Goal: Task Accomplishment & Management: Complete application form

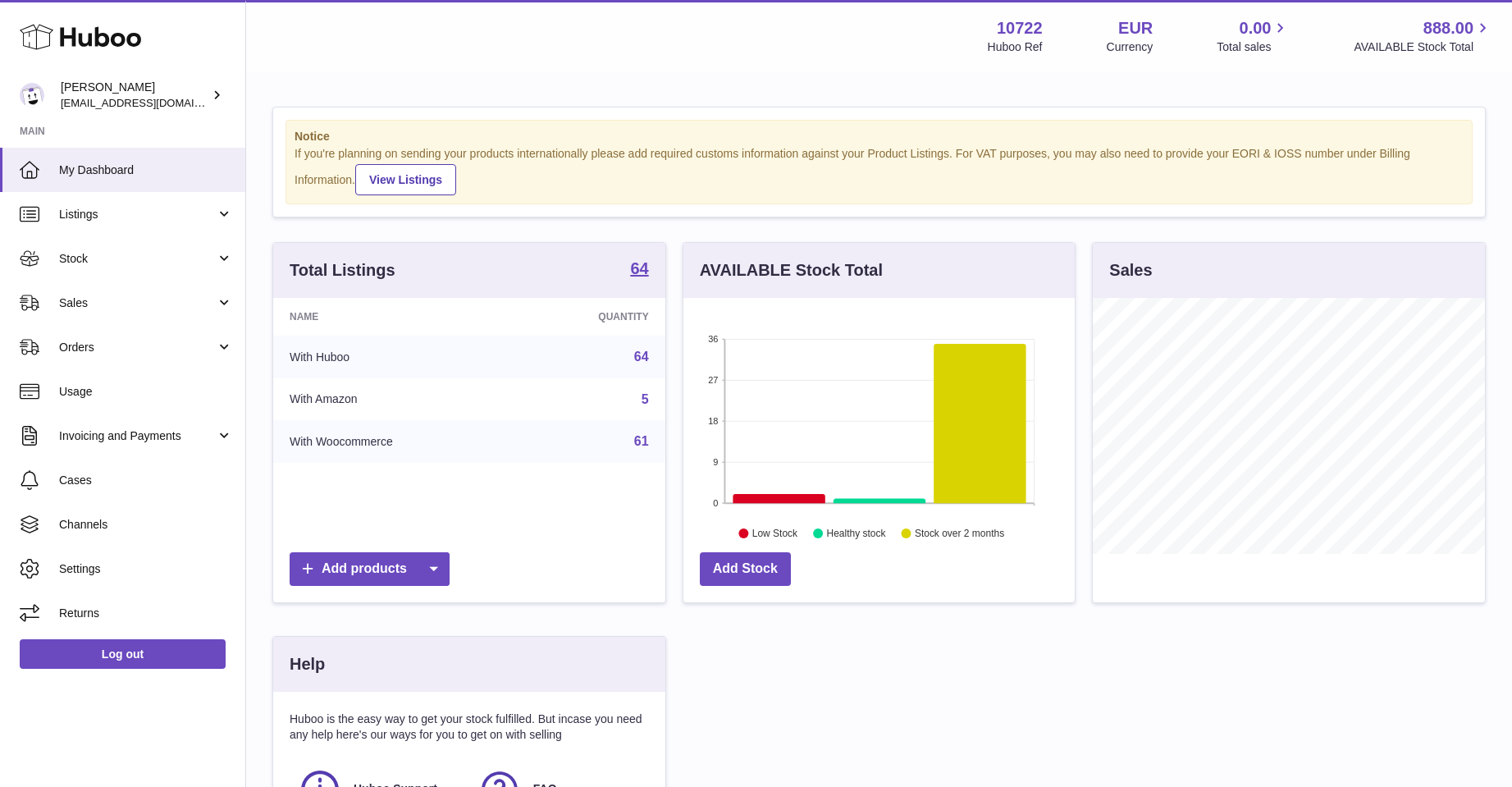
scroll to position [820283, 820051]
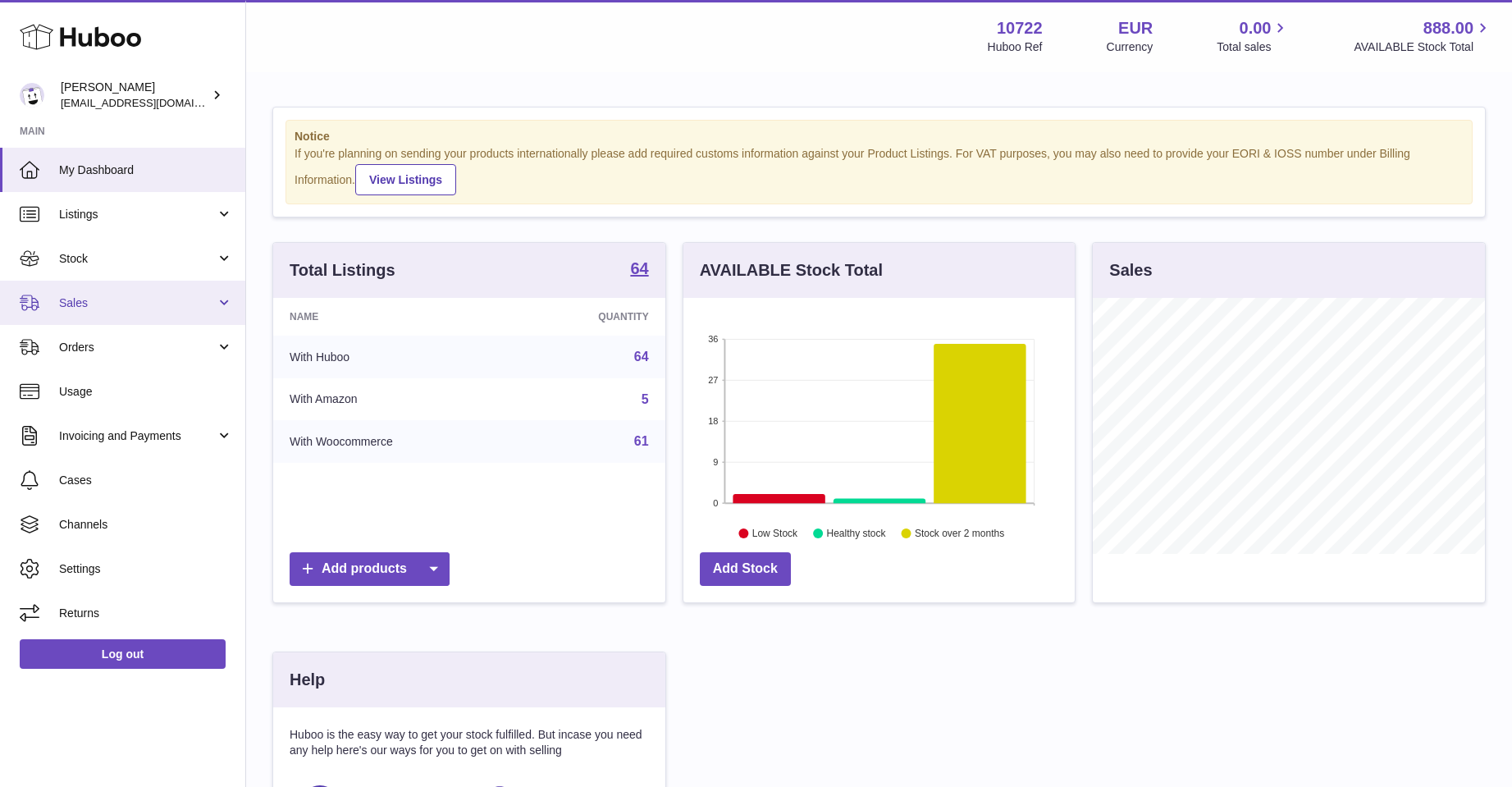
click at [85, 299] on span "Sales" at bounding box center [138, 303] width 157 height 16
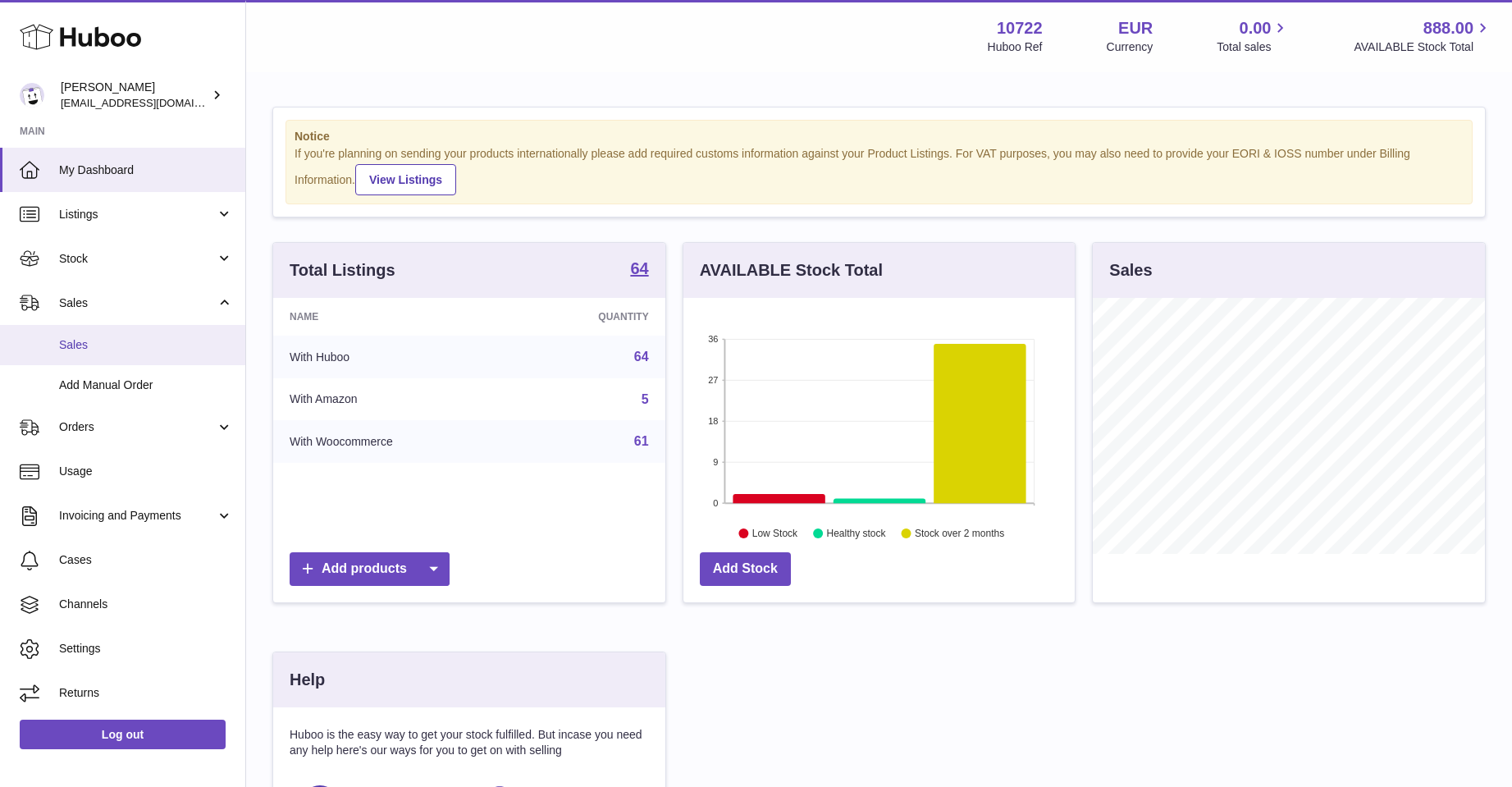
click at [83, 341] on span "Sales" at bounding box center [146, 345] width 174 height 16
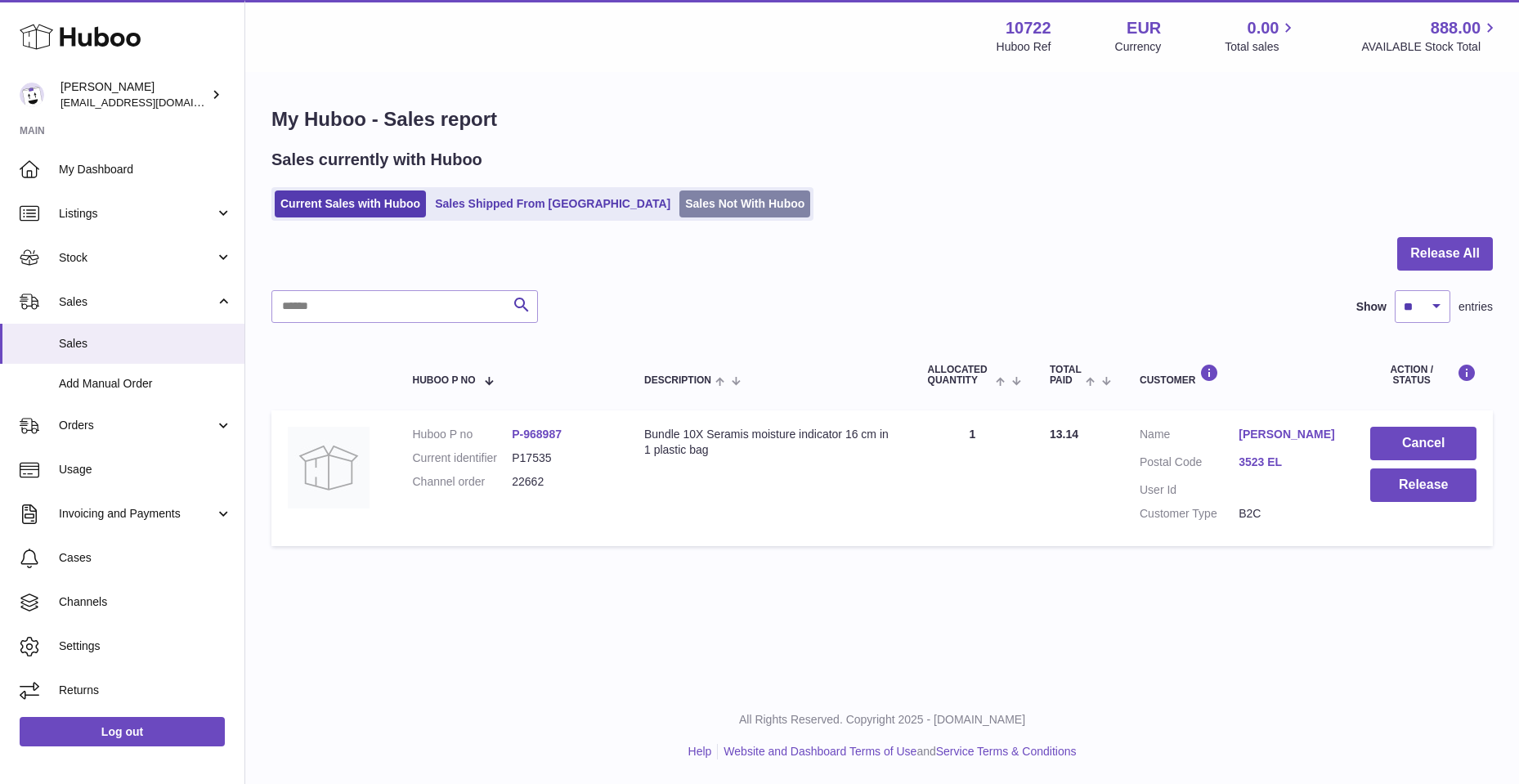
click at [679, 202] on link "Sales Not With Huboo" at bounding box center [744, 204] width 131 height 27
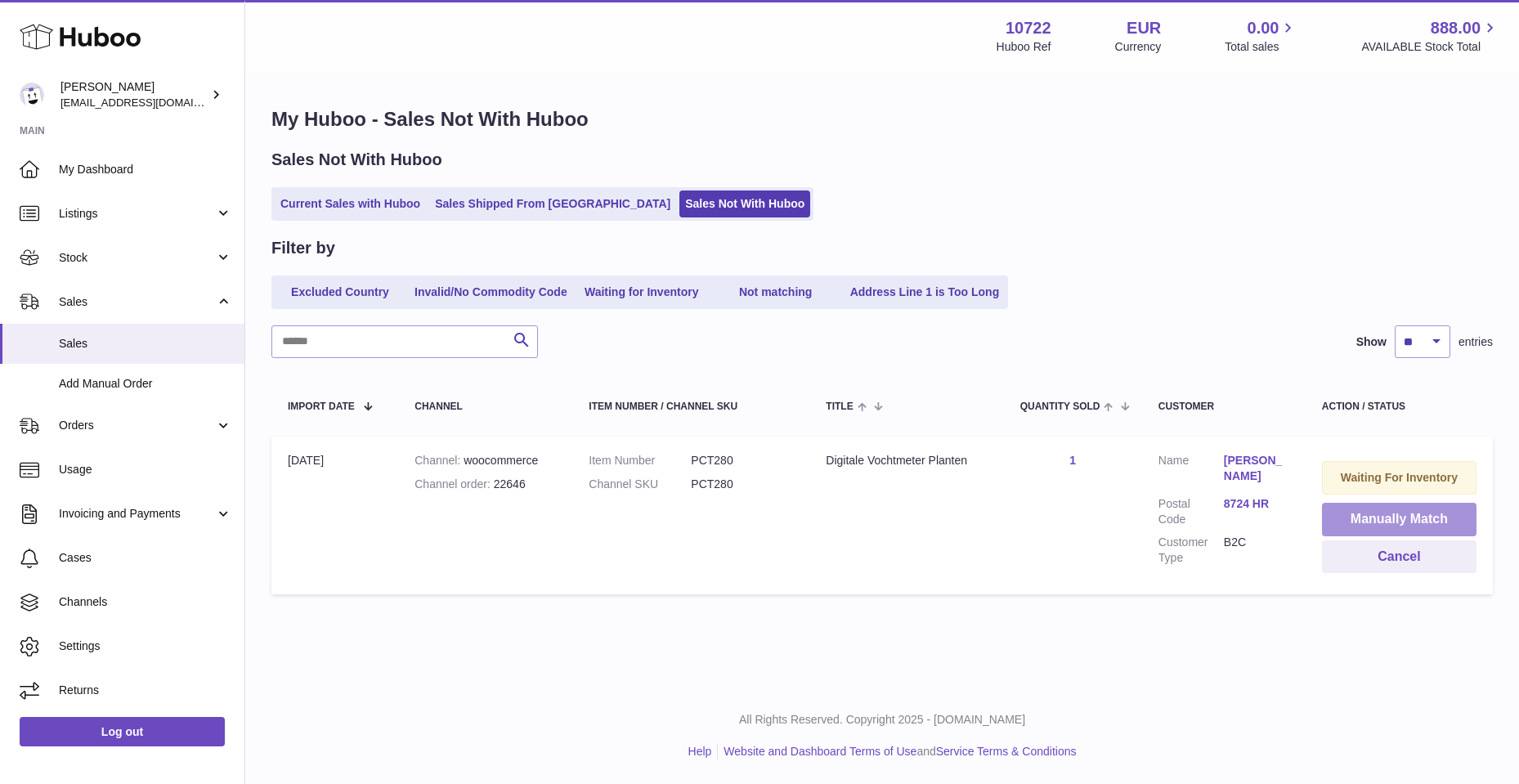
click at [1366, 510] on button "Manually Match" at bounding box center [1399, 519] width 155 height 33
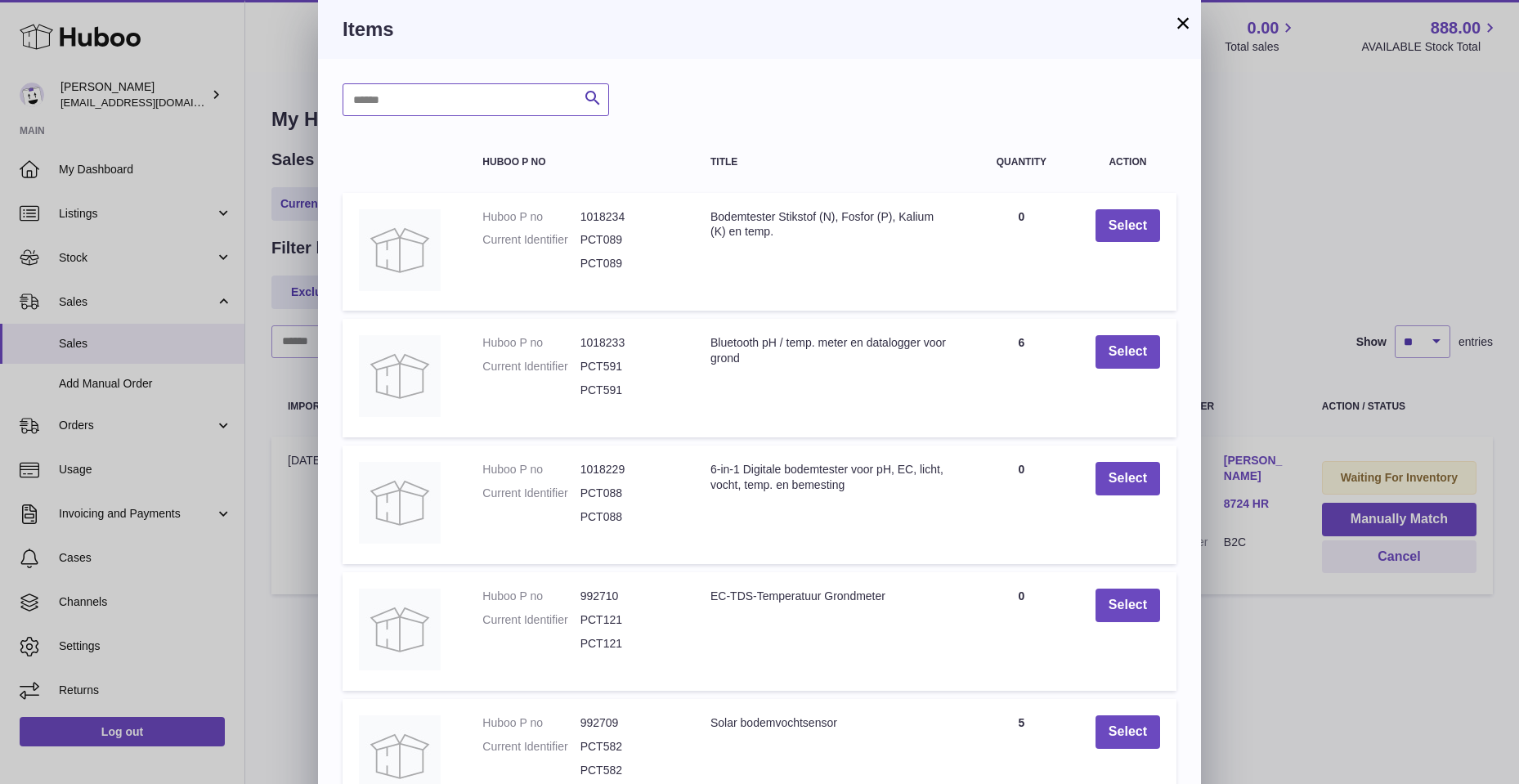
click at [411, 99] on input "text" at bounding box center [476, 99] width 266 height 32
type input "******"
click at [588, 97] on icon "submit" at bounding box center [593, 98] width 20 height 21
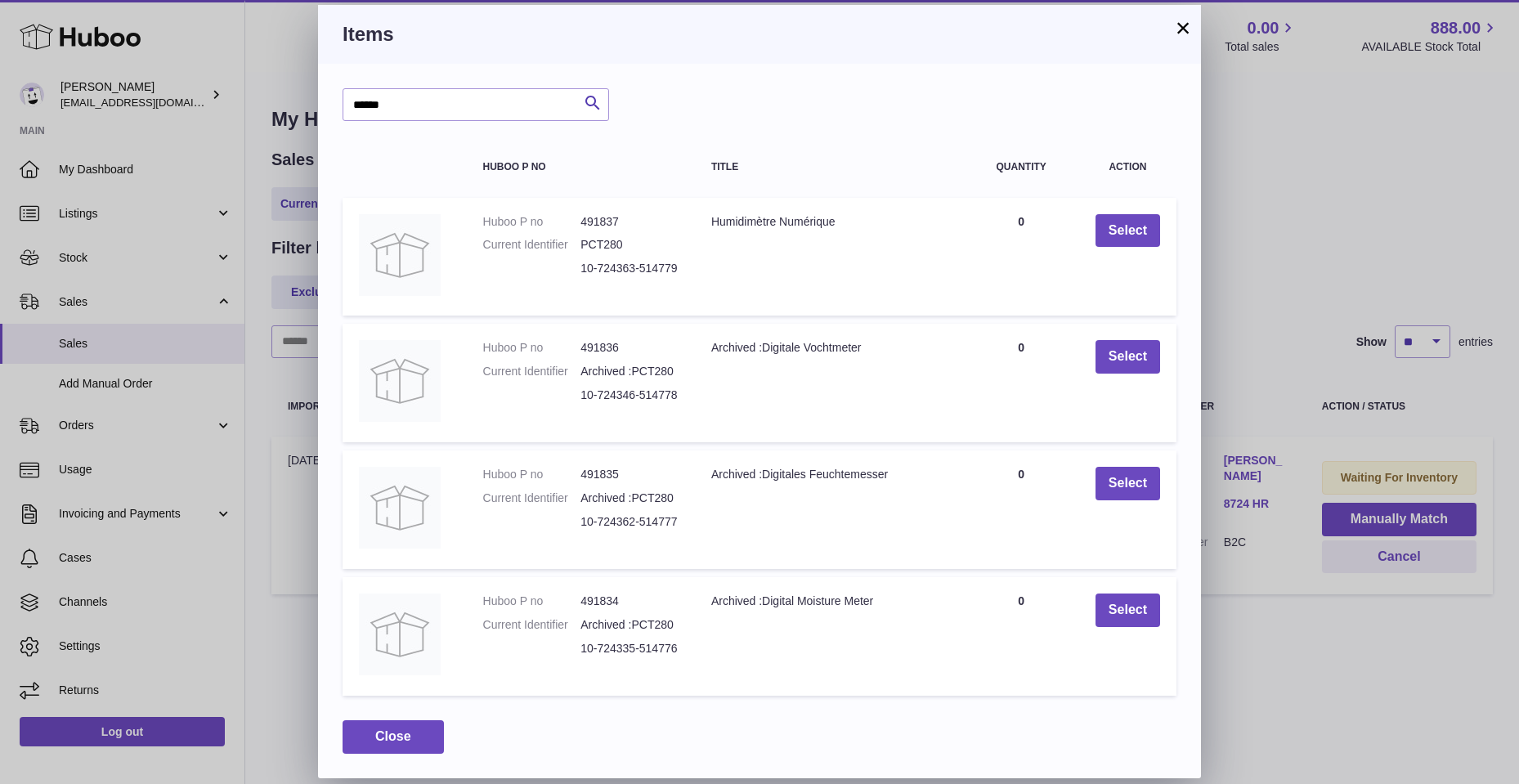
click at [1181, 25] on button "×" at bounding box center [1183, 28] width 20 height 20
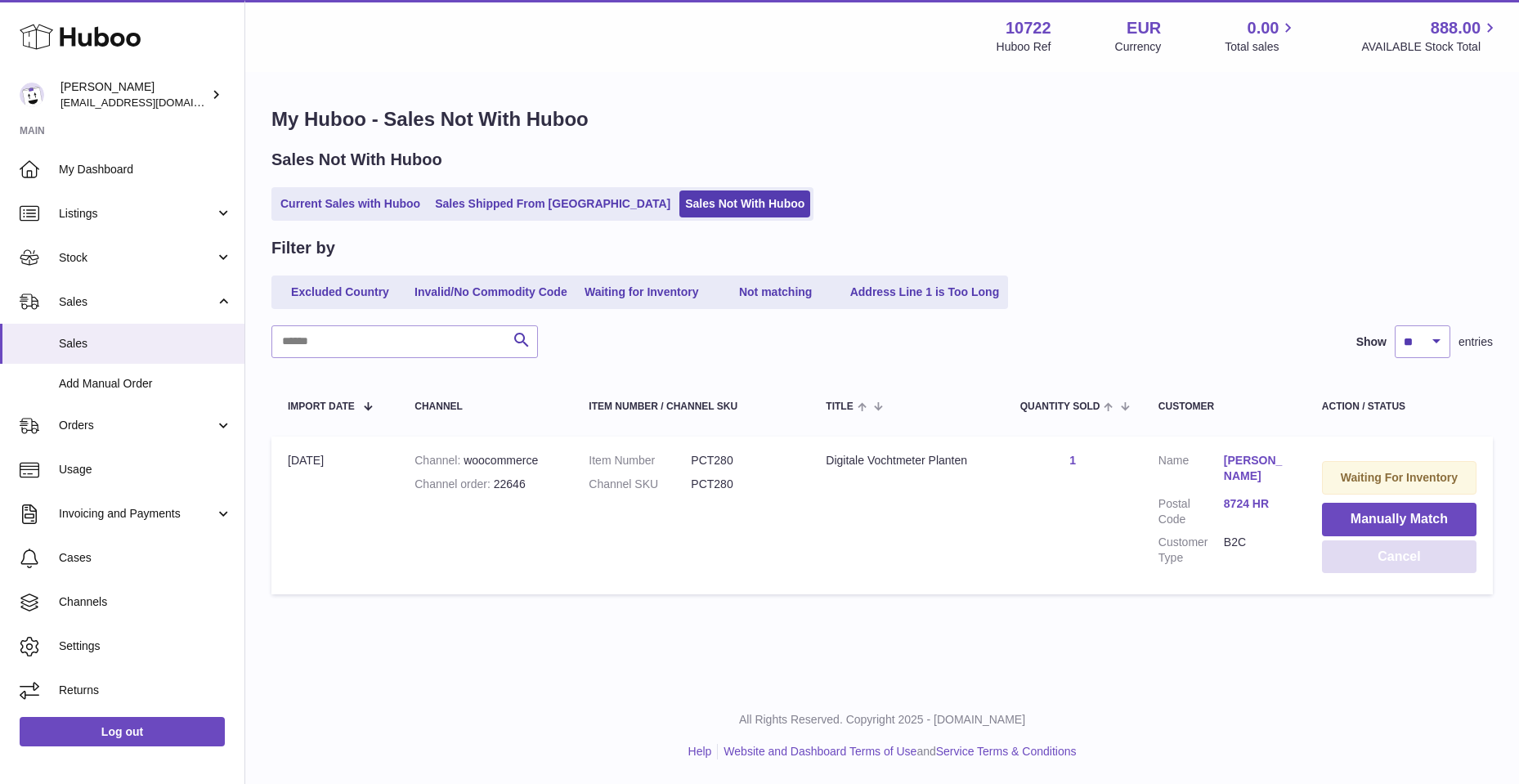
click at [1351, 550] on button "Cancel" at bounding box center [1399, 557] width 155 height 33
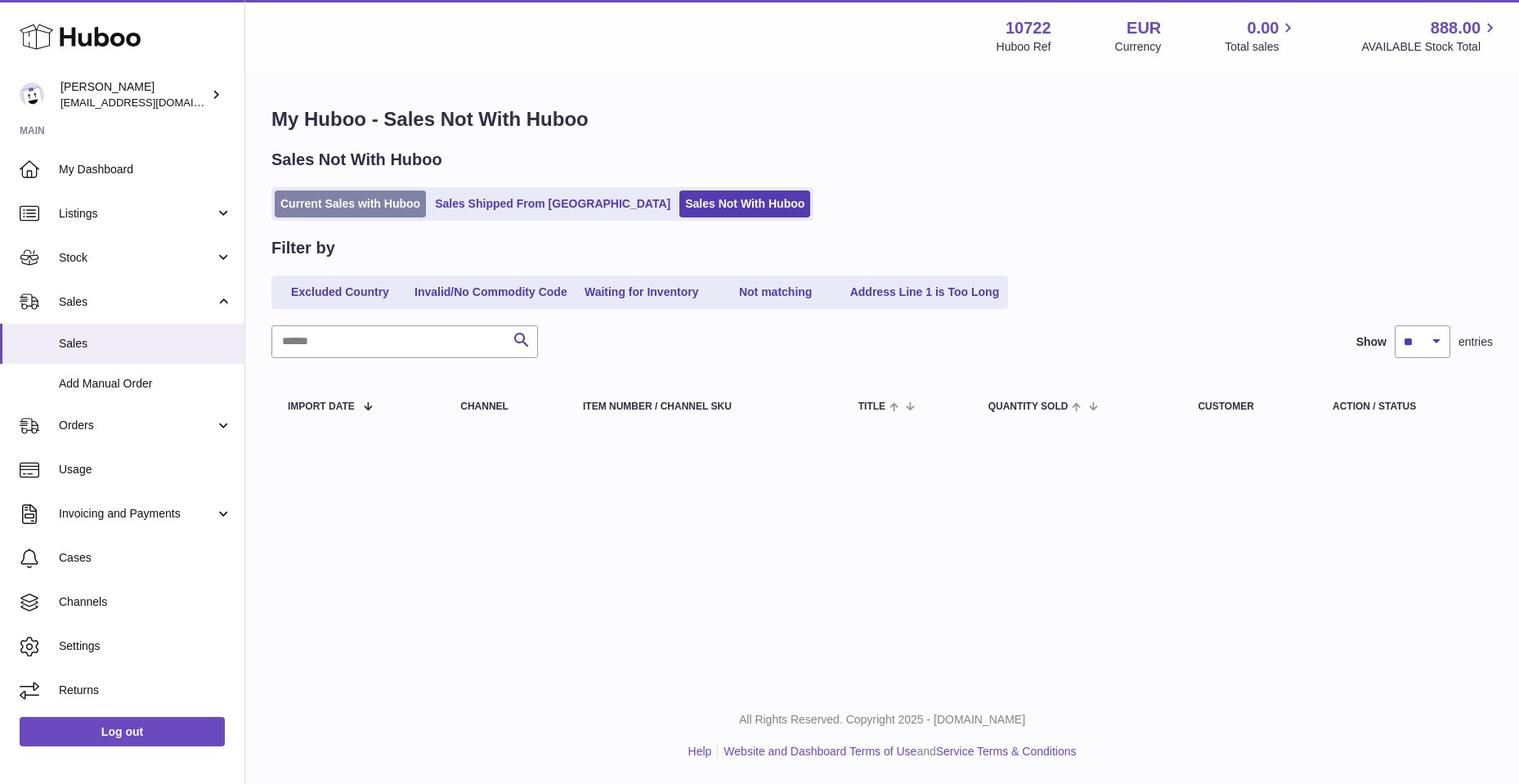
click at [377, 206] on link "Current Sales with Huboo" at bounding box center [350, 204] width 151 height 27
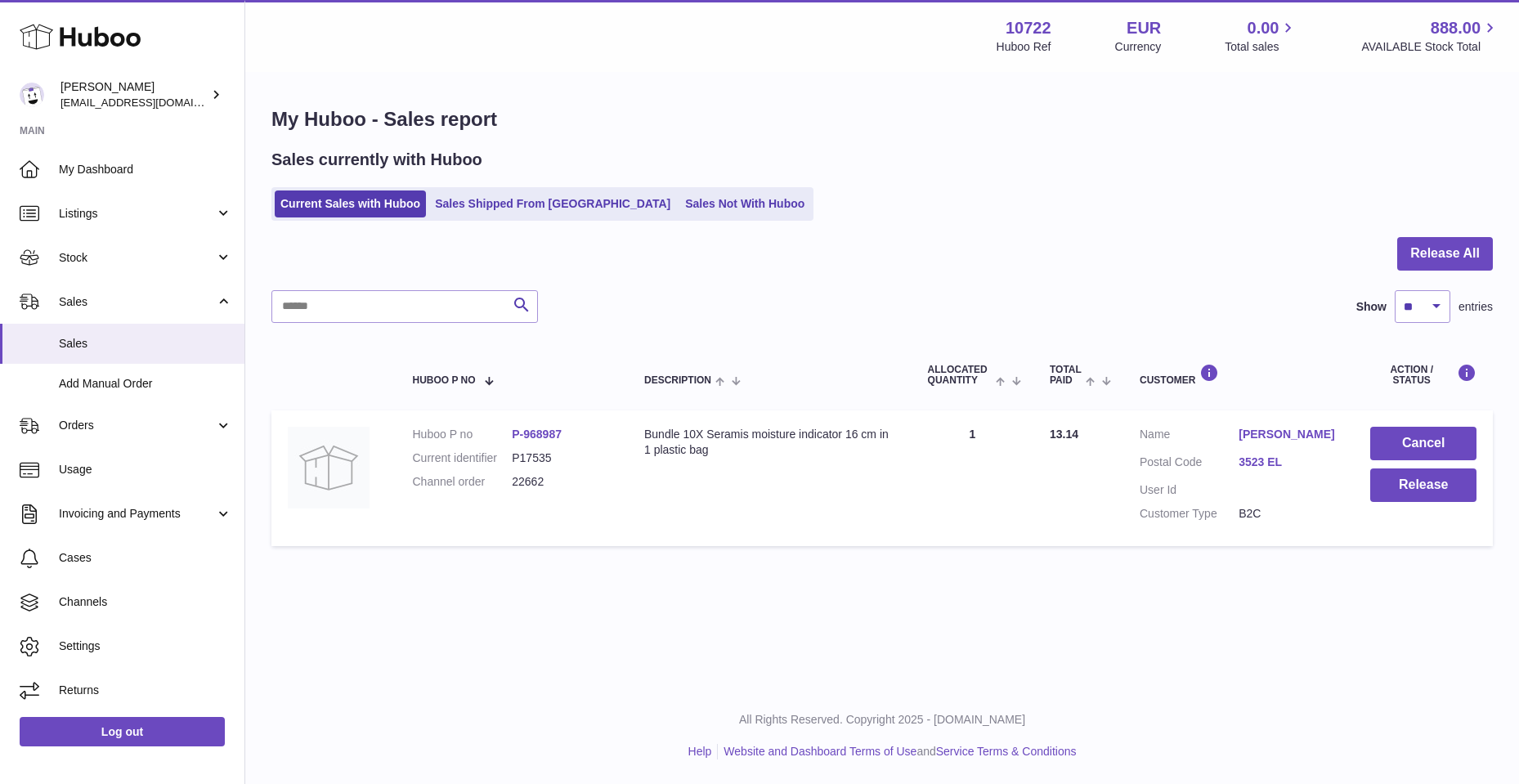
click at [1285, 436] on link "Joute Donderwinkel" at bounding box center [1288, 434] width 99 height 16
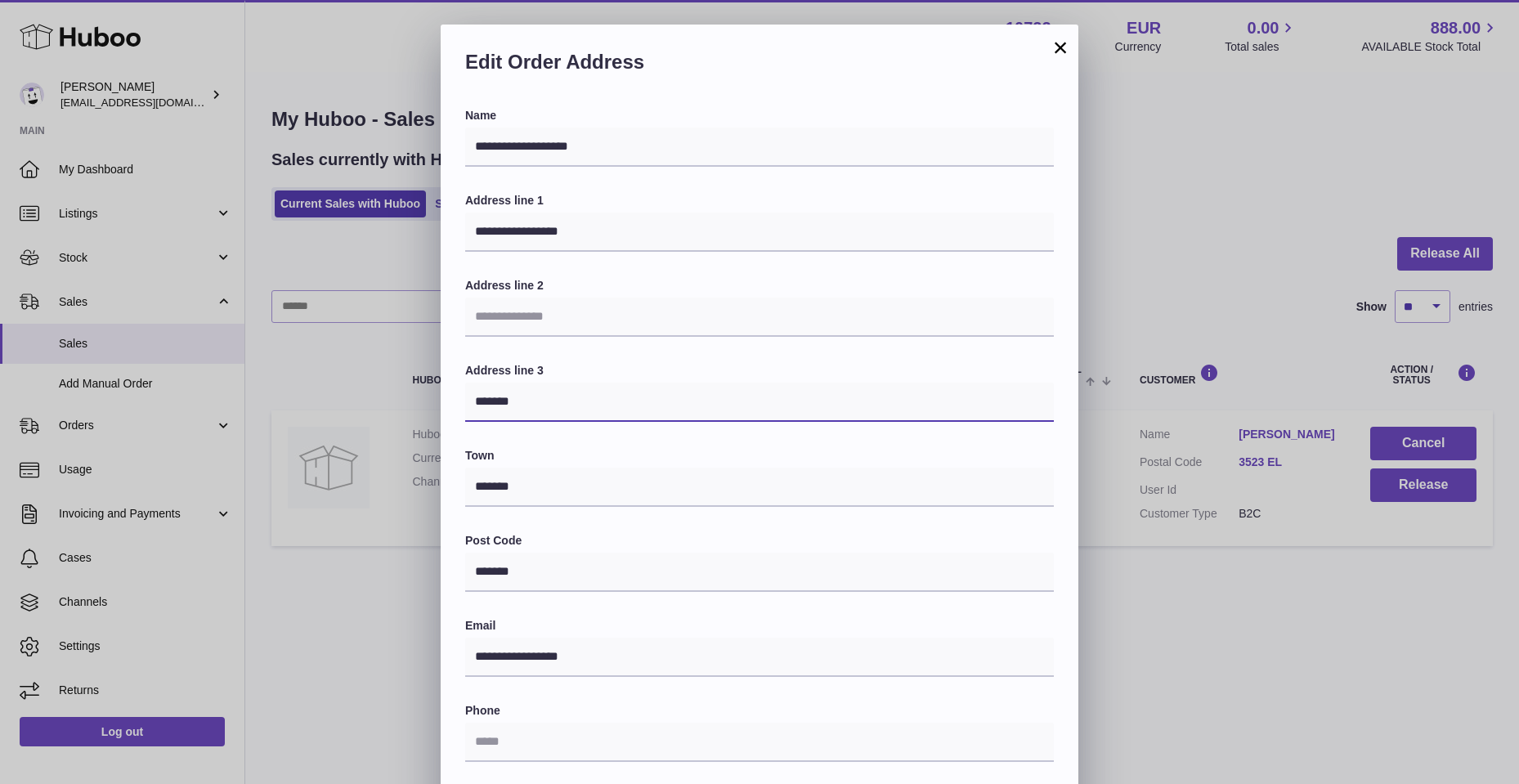
drag, startPoint x: 471, startPoint y: 397, endPoint x: 568, endPoint y: 420, distance: 99.7
click at [568, 420] on input "*******" at bounding box center [759, 402] width 588 height 39
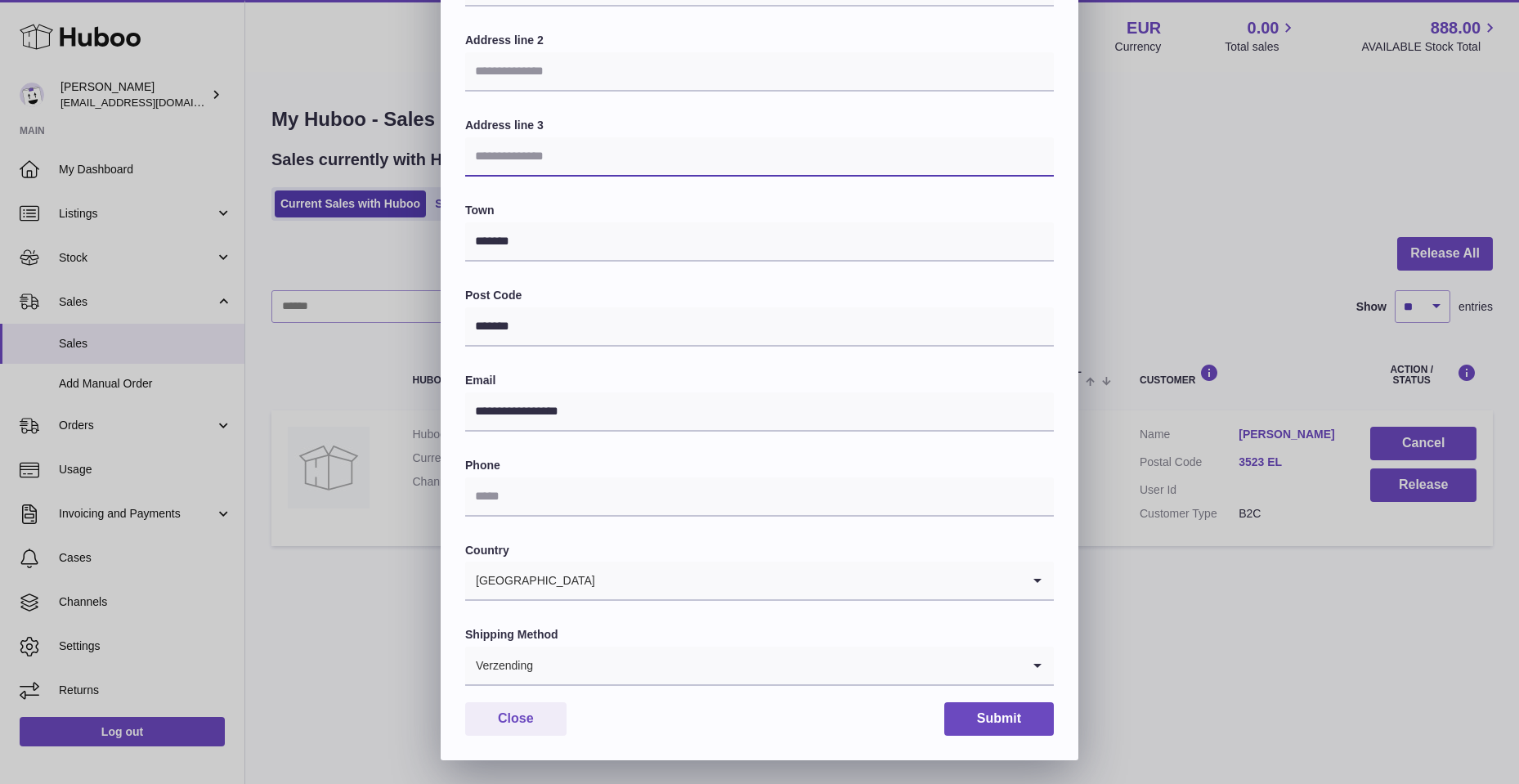
scroll to position [246, 0]
click at [712, 503] on input "text" at bounding box center [759, 496] width 588 height 39
type input "**********"
click at [783, 553] on label "Country" at bounding box center [759, 549] width 588 height 16
click at [1030, 663] on icon "Search for option" at bounding box center [1037, 664] width 32 height 37
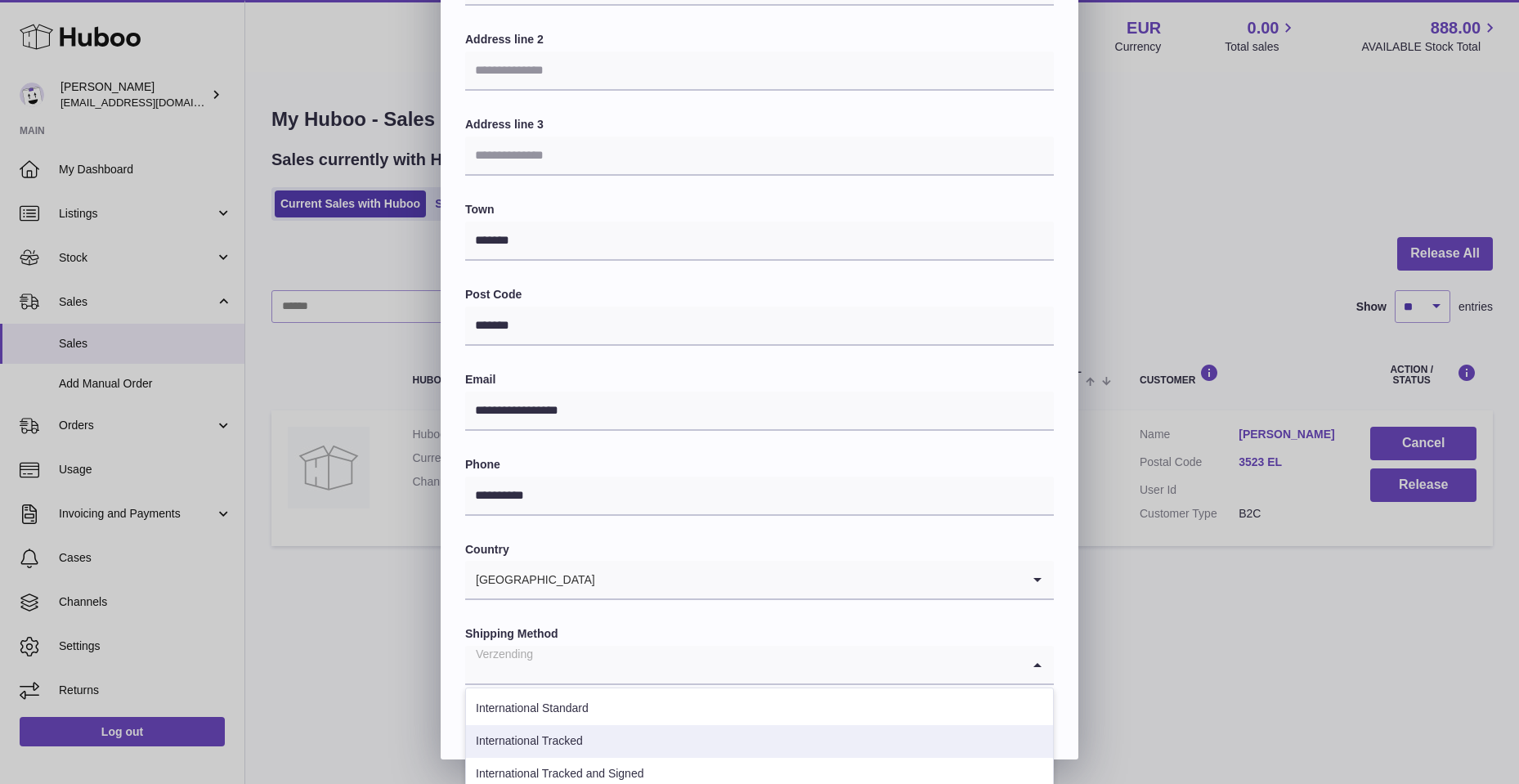
click at [619, 737] on li "International Tracked" at bounding box center [759, 741] width 587 height 32
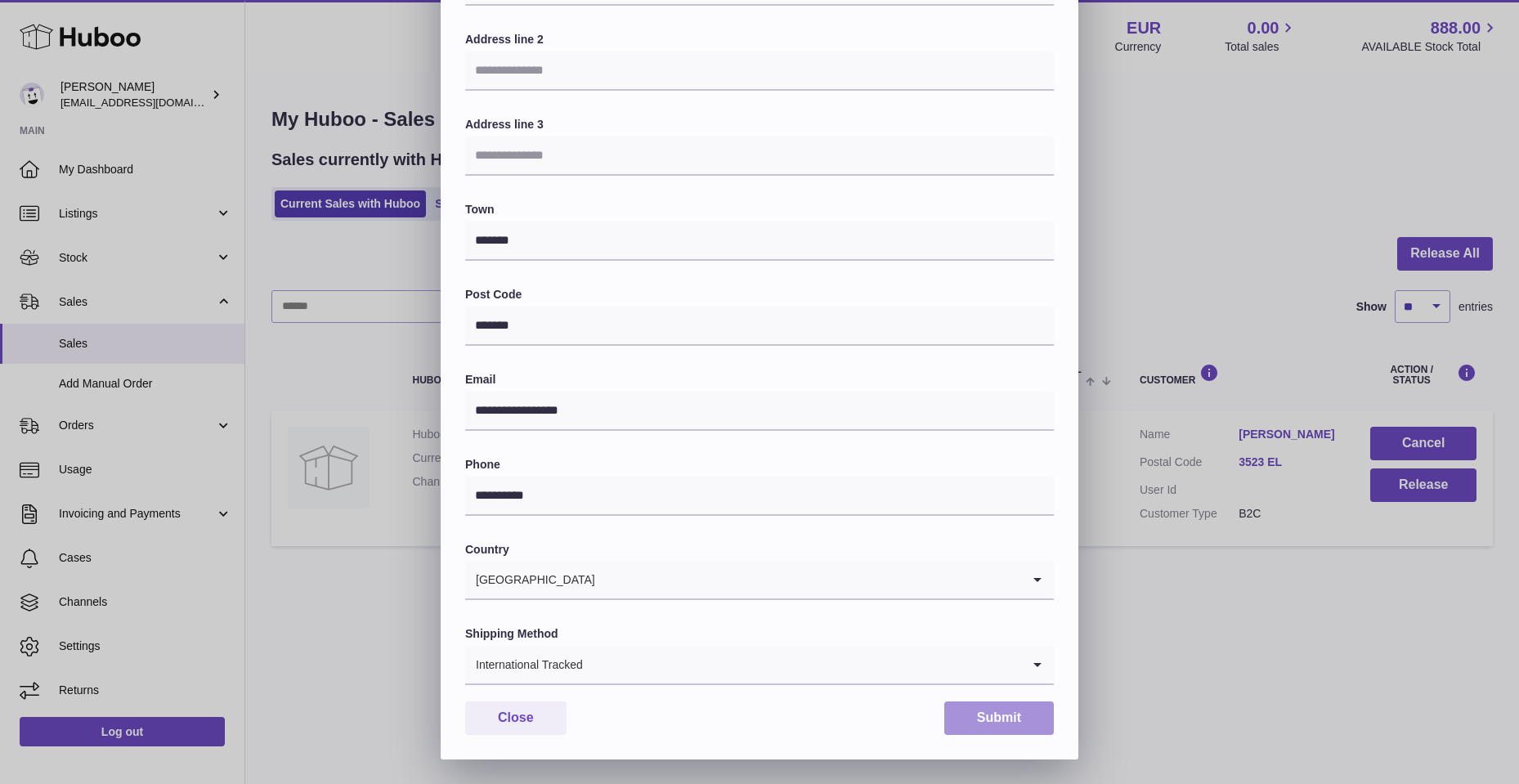
click at [1025, 716] on button "Submit" at bounding box center [999, 718] width 110 height 33
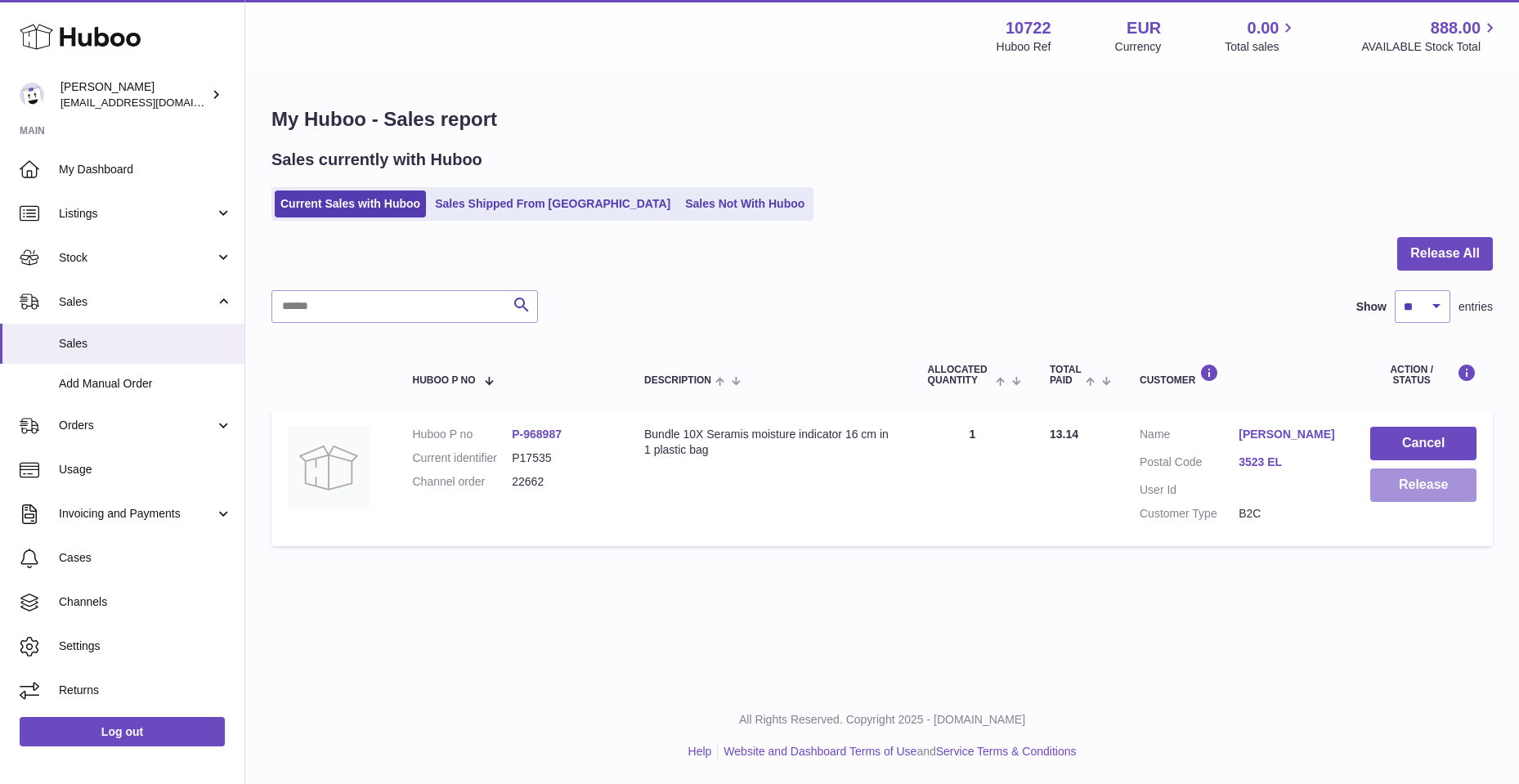
click at [1396, 490] on button "Release" at bounding box center [1423, 485] width 107 height 33
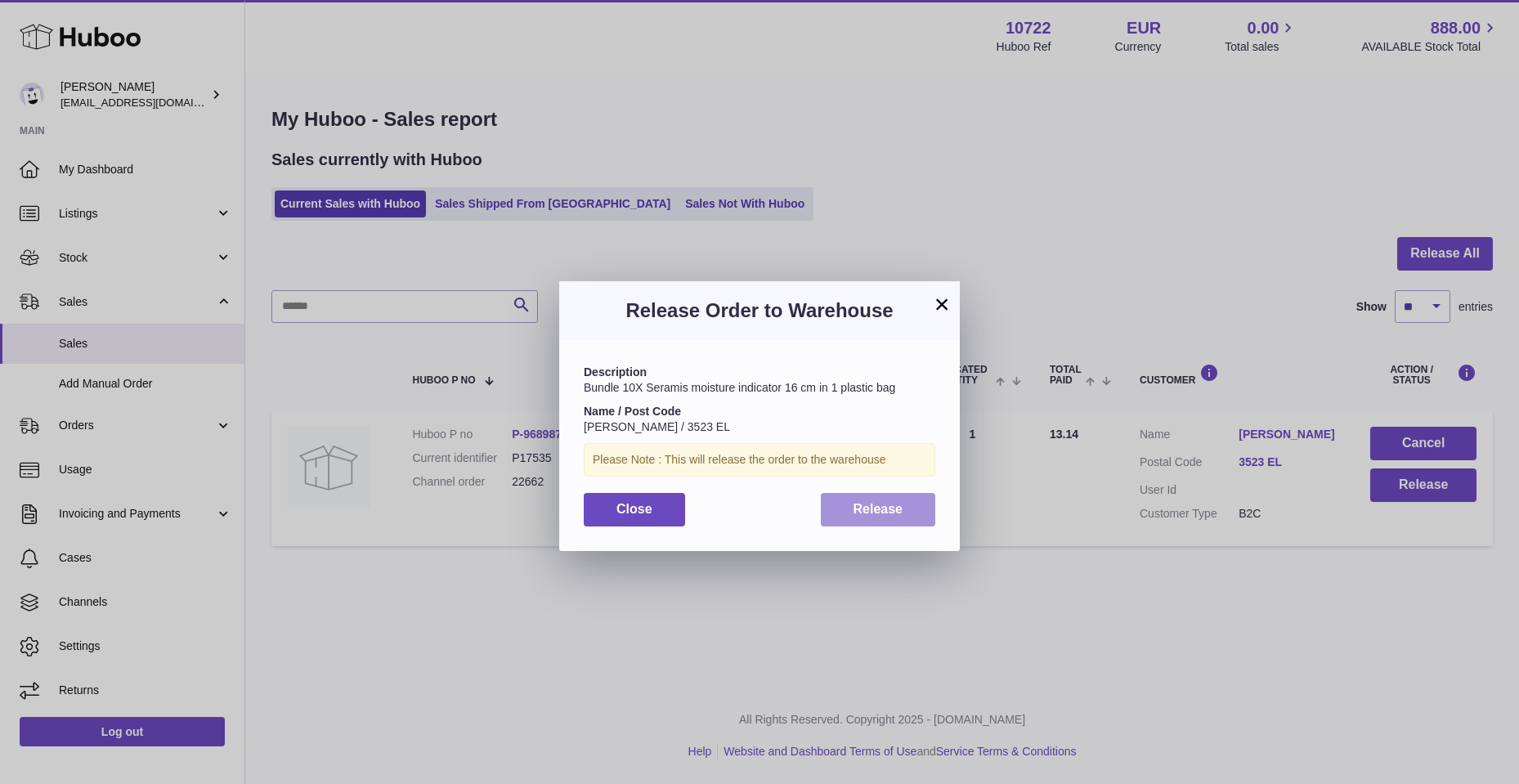
click at [846, 513] on button "Release" at bounding box center [878, 509] width 115 height 33
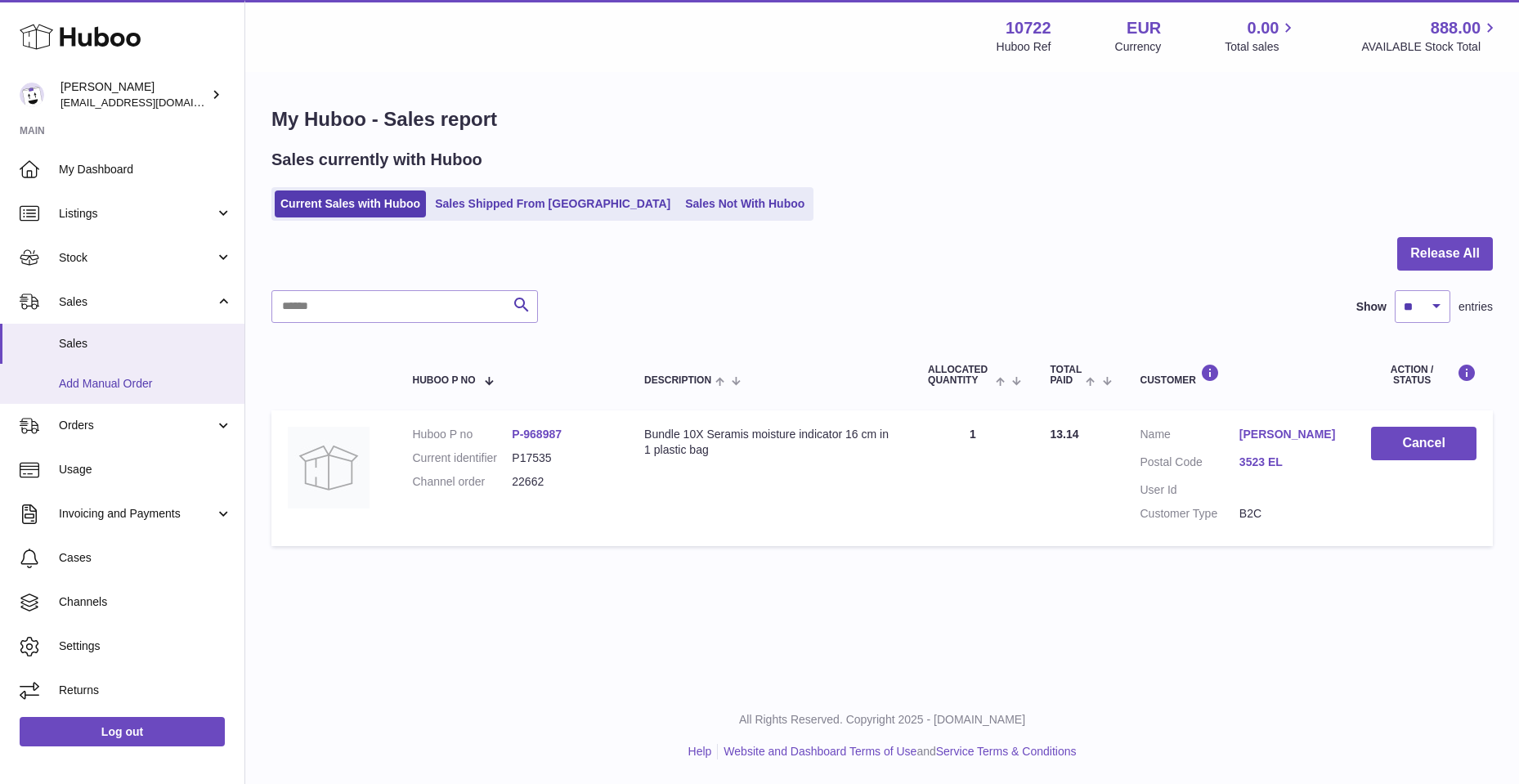
click at [143, 376] on span "Add Manual Order" at bounding box center [146, 384] width 173 height 16
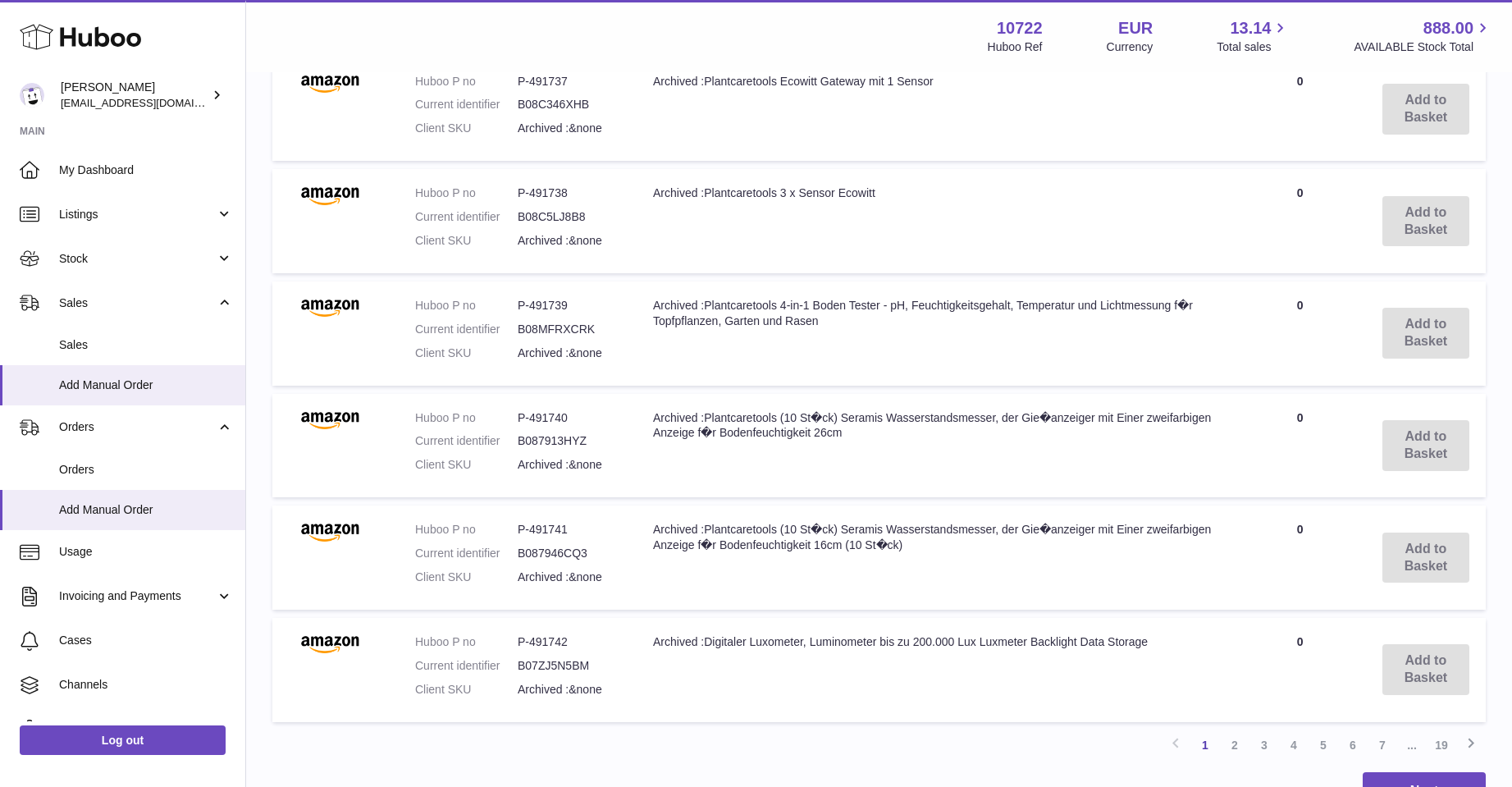
scroll to position [1099, 0]
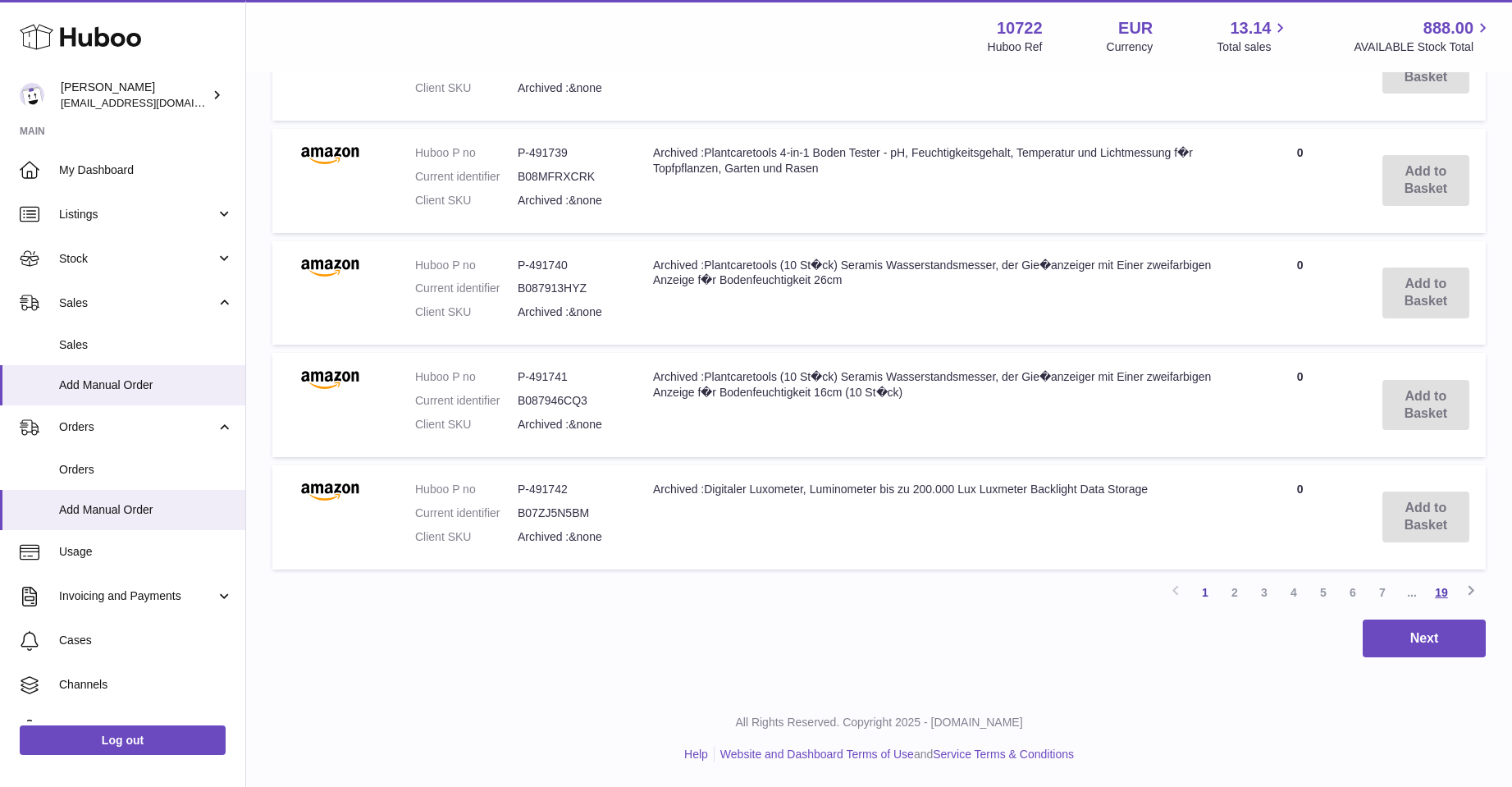
click at [1444, 592] on link "19" at bounding box center [1441, 592] width 29 height 29
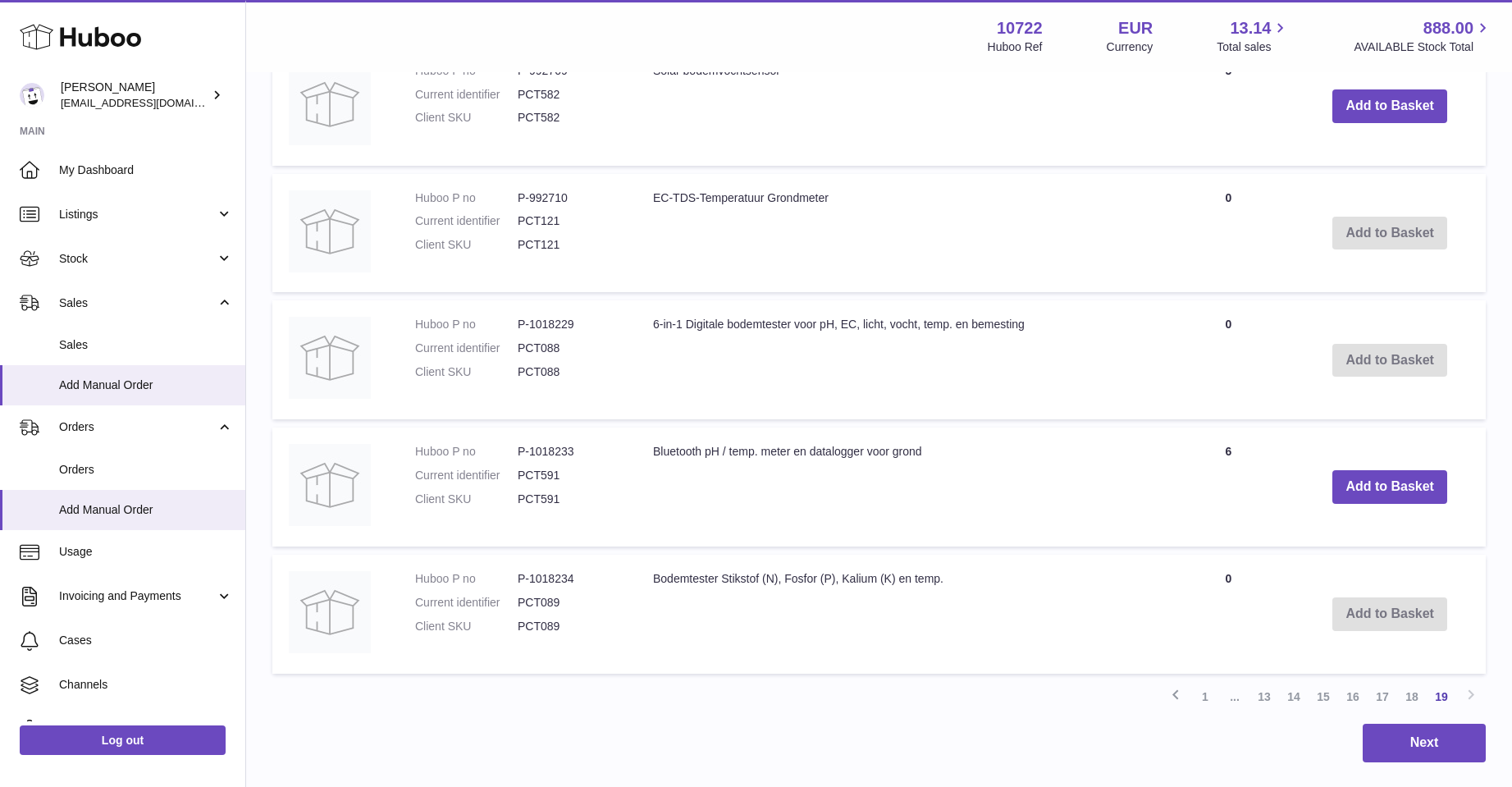
scroll to position [740, 0]
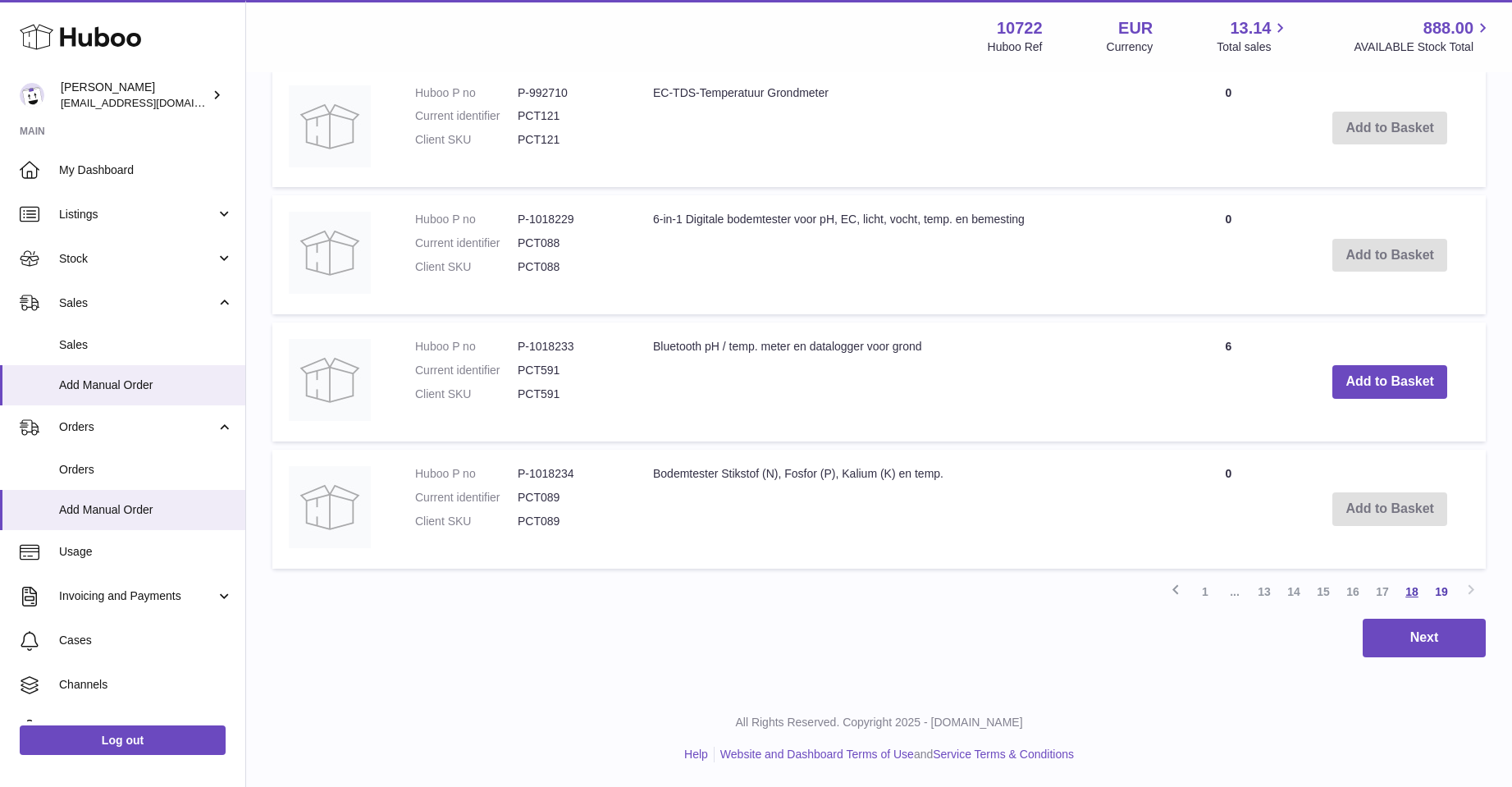
click at [1413, 586] on link "18" at bounding box center [1412, 591] width 29 height 29
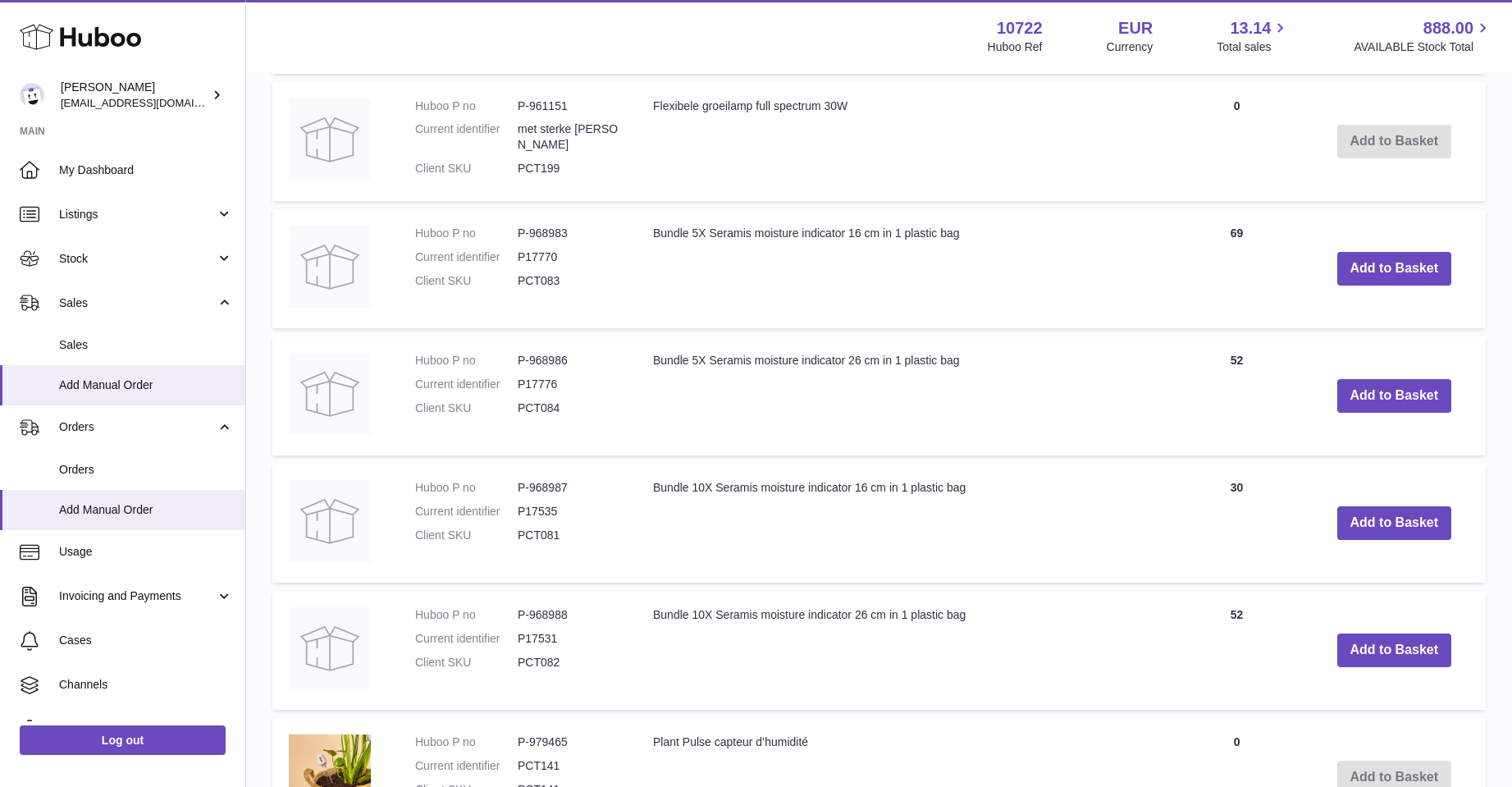
scroll to position [730, 0]
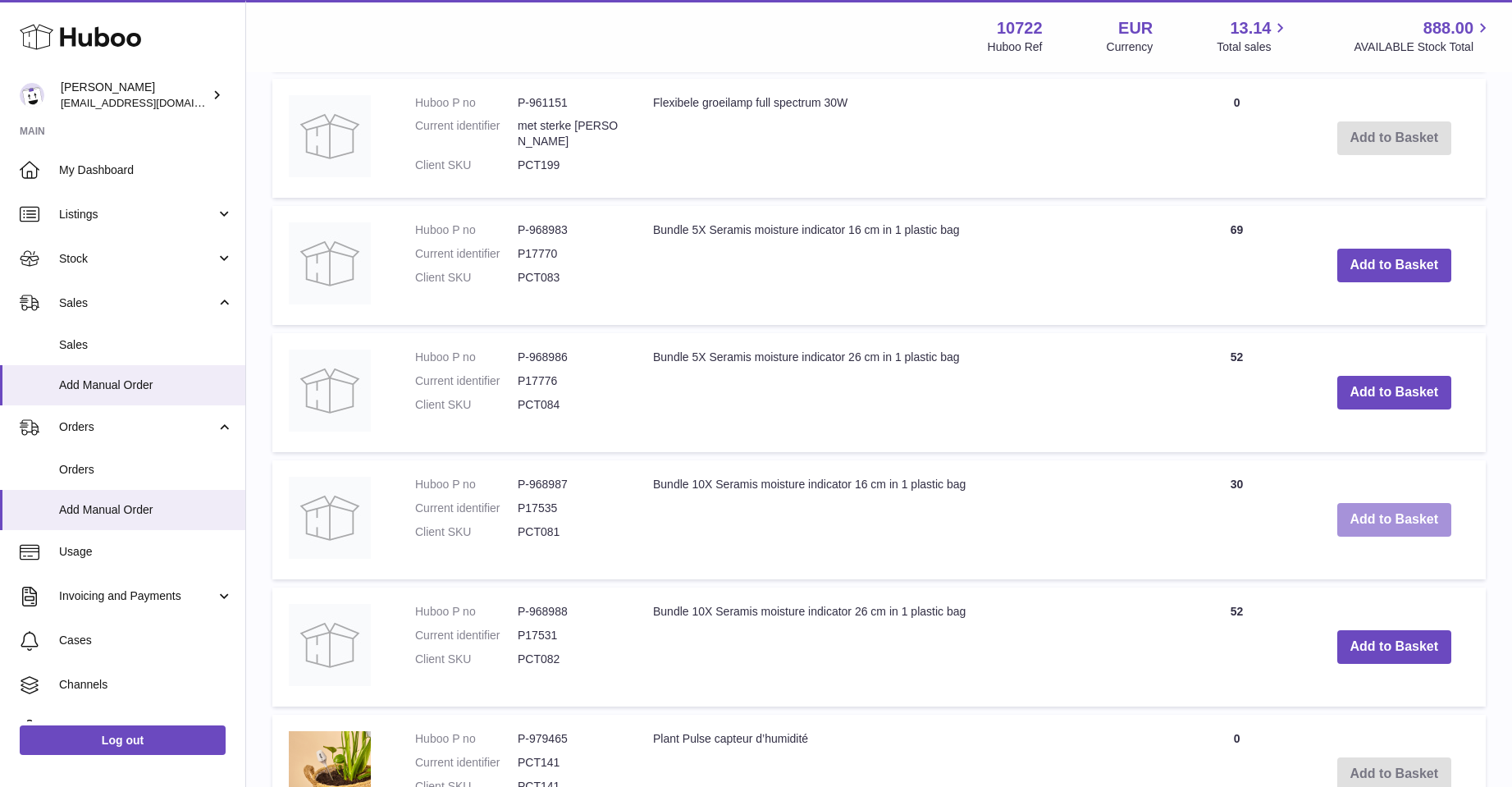
click at [1391, 513] on button "Add to Basket" at bounding box center [1395, 520] width 115 height 33
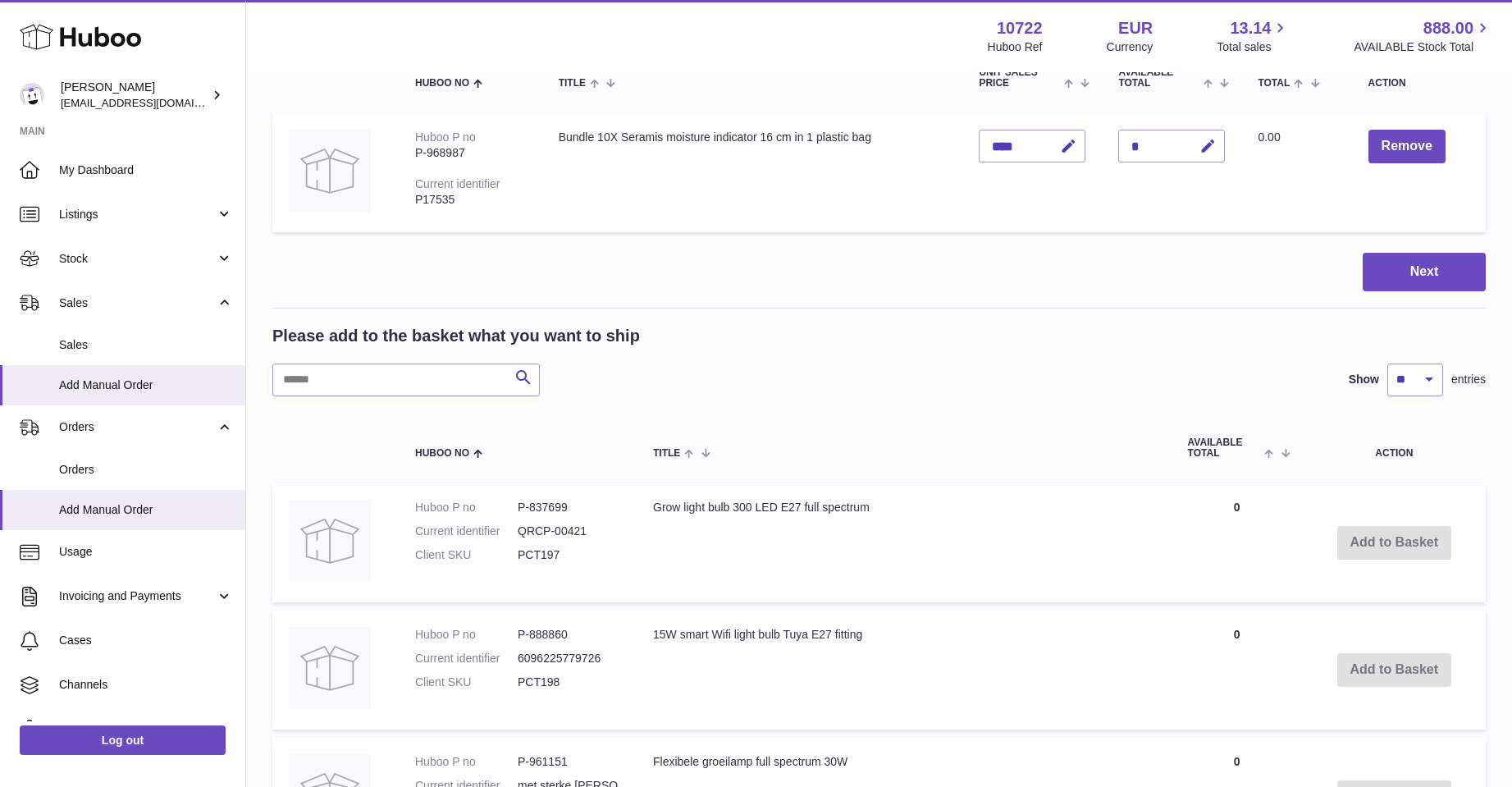
scroll to position [0, 0]
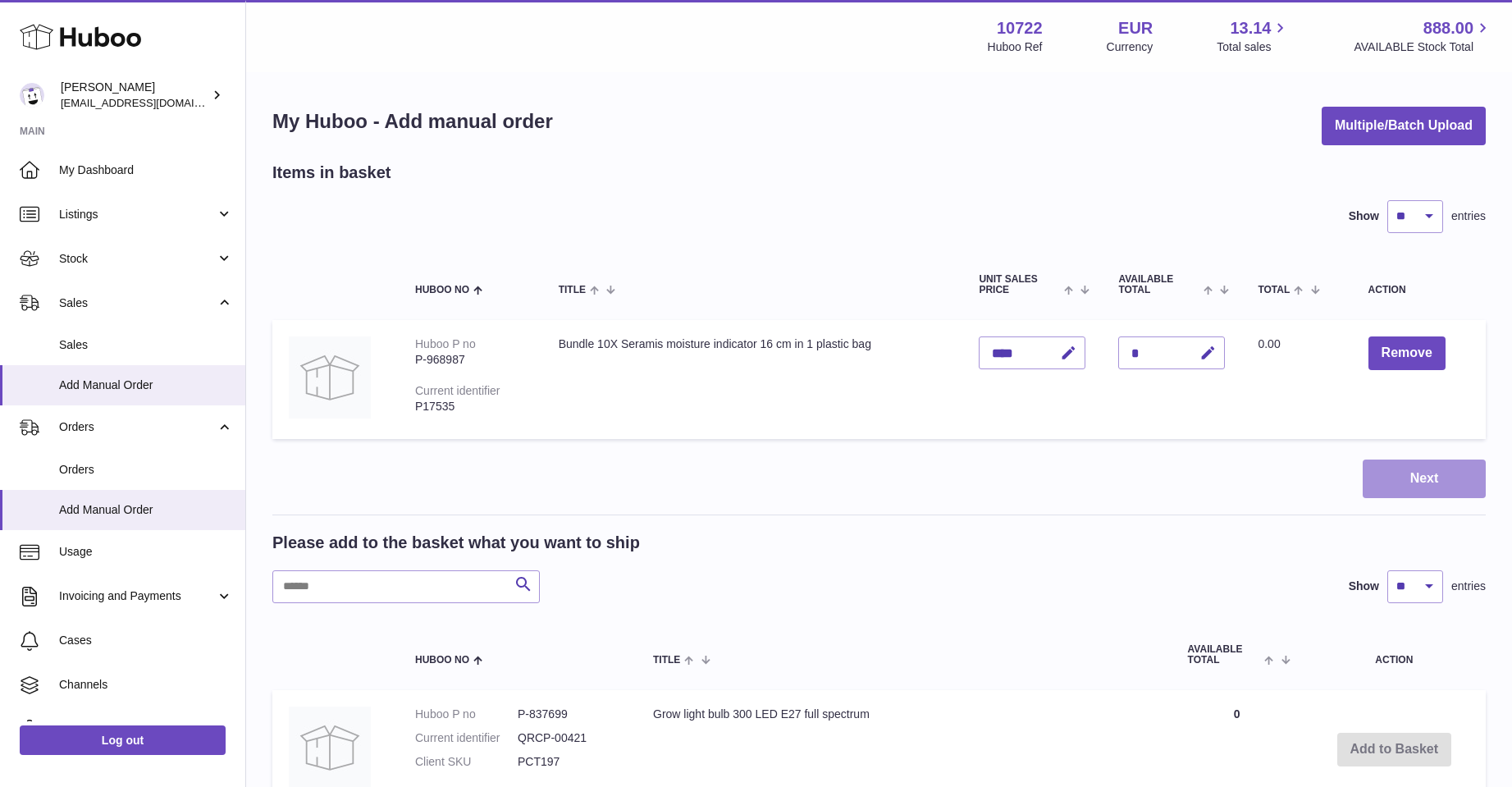
click at [1408, 478] on button "Next" at bounding box center [1423, 479] width 123 height 38
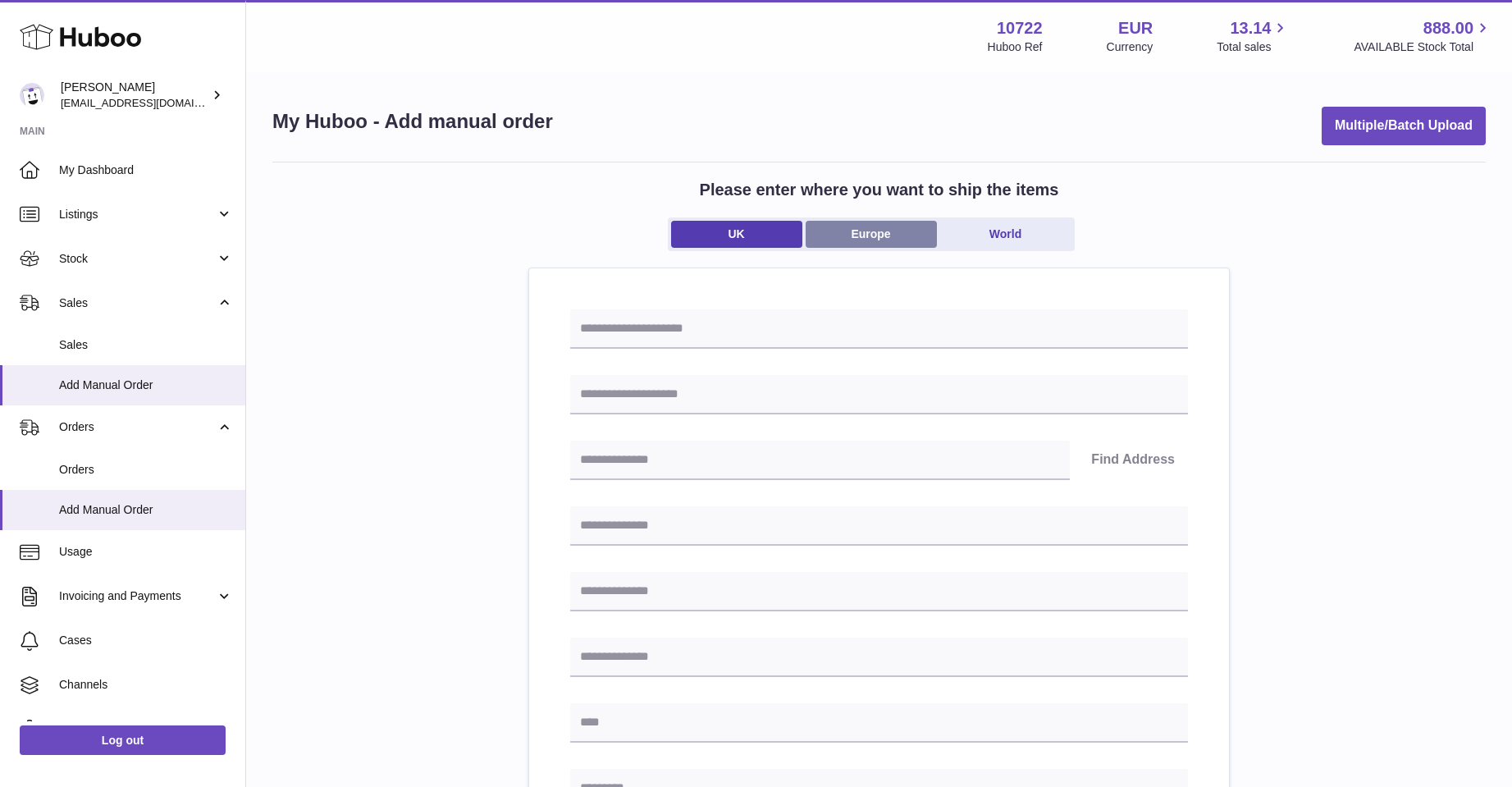
click at [890, 226] on link "Europe" at bounding box center [870, 234] width 131 height 27
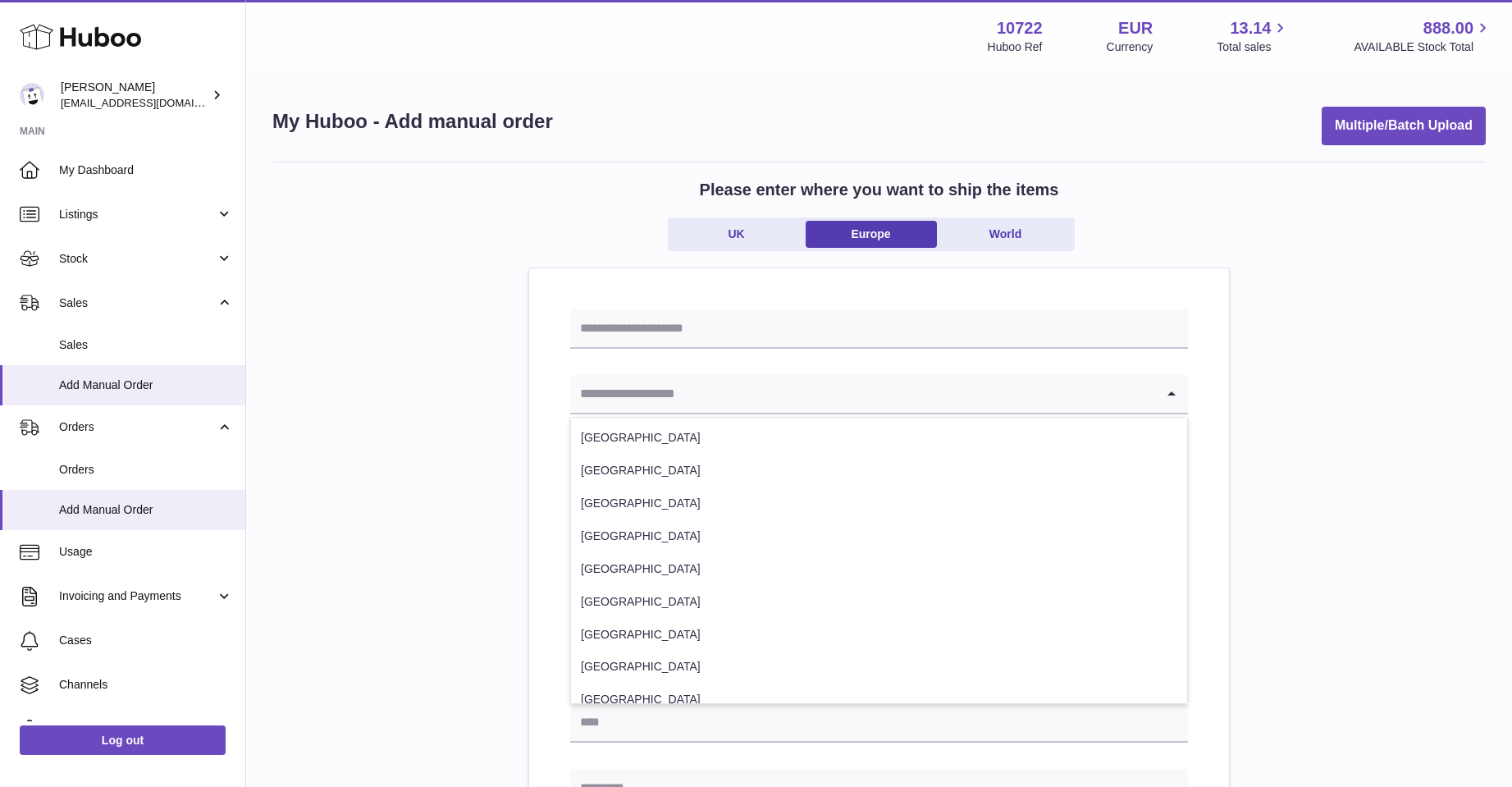
click at [689, 395] on input "Search for option" at bounding box center [863, 394] width 585 height 38
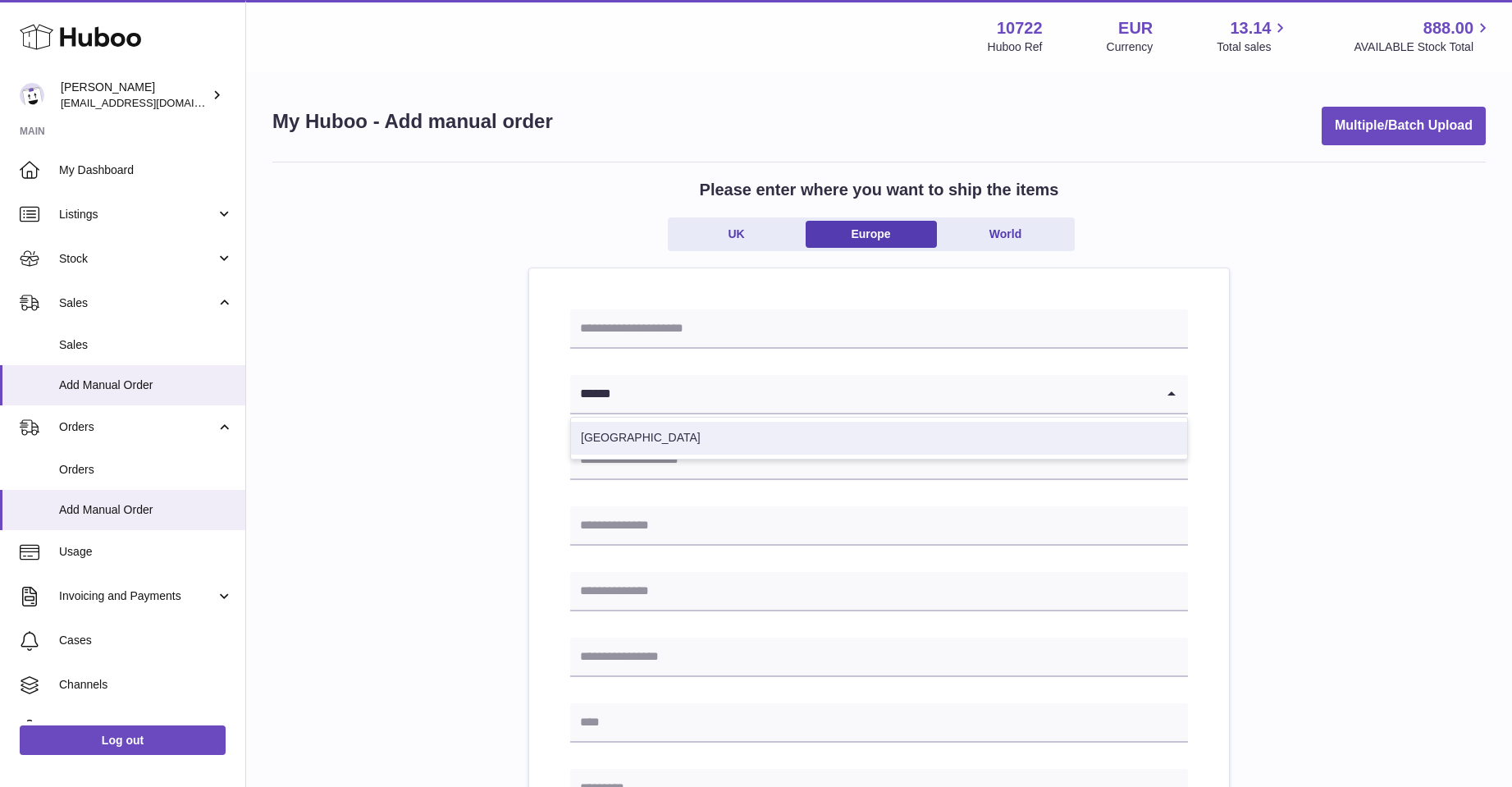
click at [668, 437] on li "[GEOGRAPHIC_DATA]" at bounding box center [880, 438] width 616 height 33
type input "******"
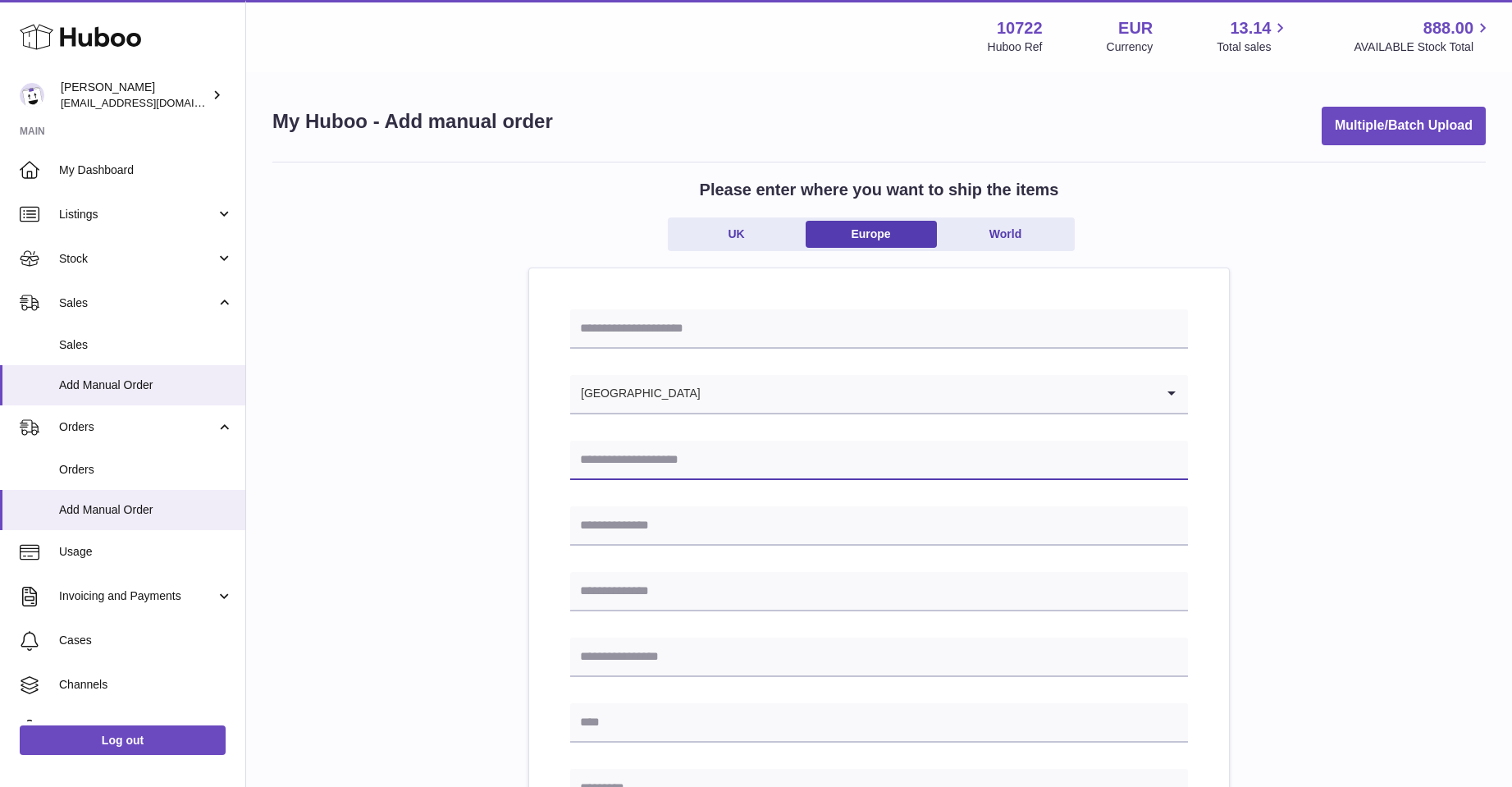
click at [648, 462] on input "text" at bounding box center [880, 460] width 618 height 39
type input "**********"
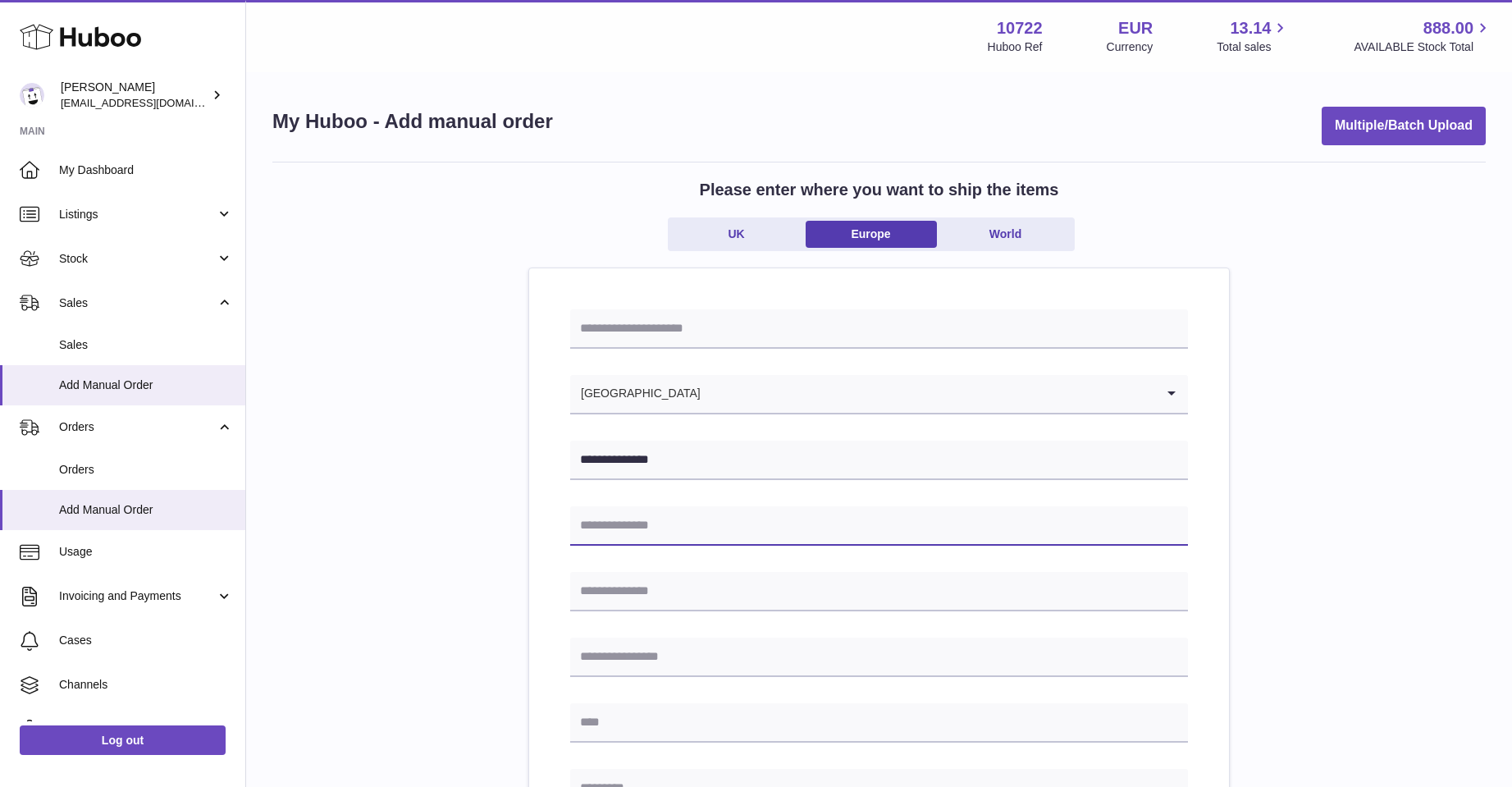
click at [581, 533] on input "text" at bounding box center [880, 526] width 618 height 39
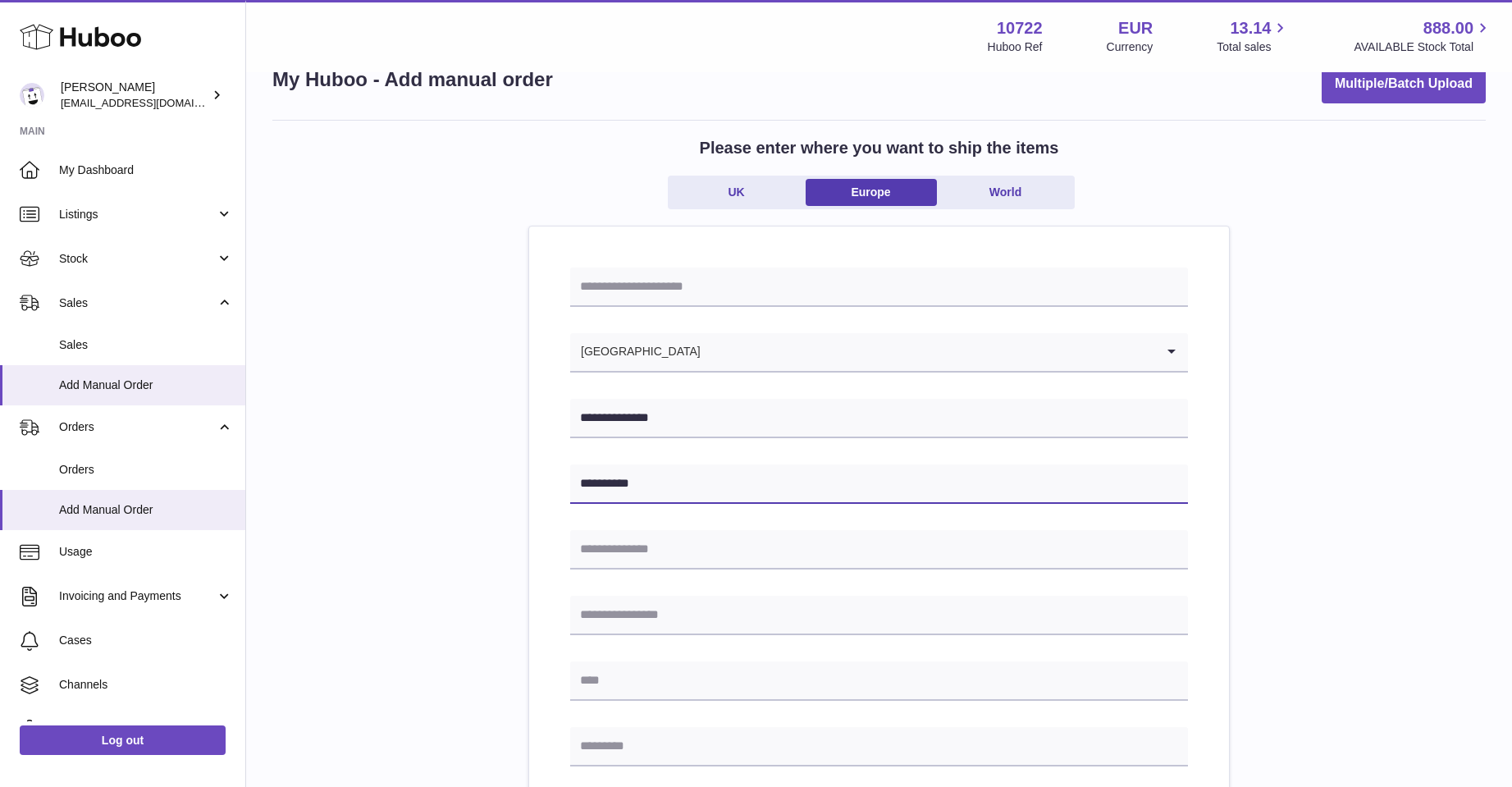
scroll to position [82, 0]
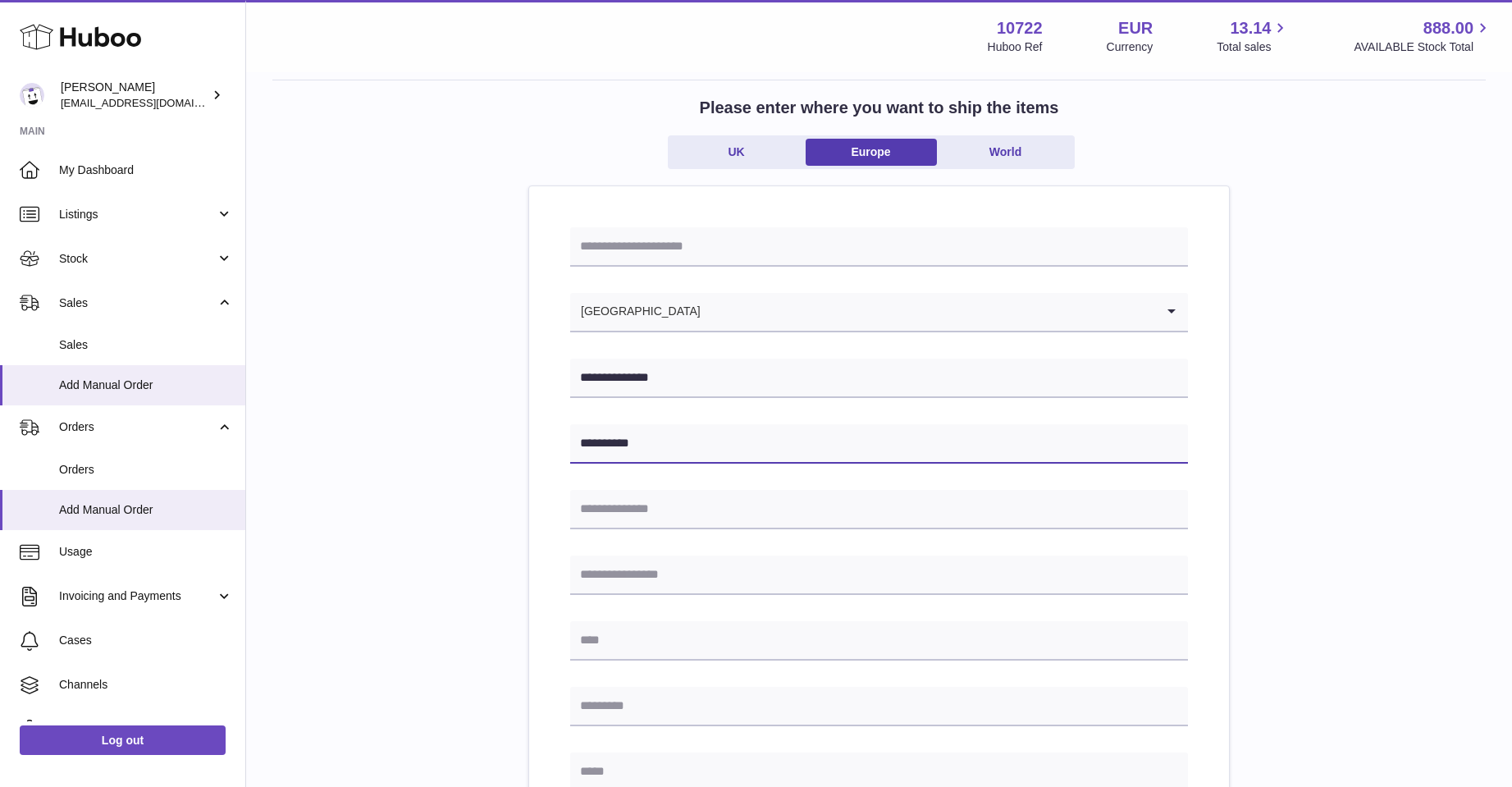
type input "**********"
click at [601, 640] on input "text" at bounding box center [880, 640] width 618 height 39
type input "*******"
drag, startPoint x: 629, startPoint y: 636, endPoint x: 459, endPoint y: 632, distance: 170.0
click at [459, 632] on div "**********" at bounding box center [879, 669] width 1214 height 1180
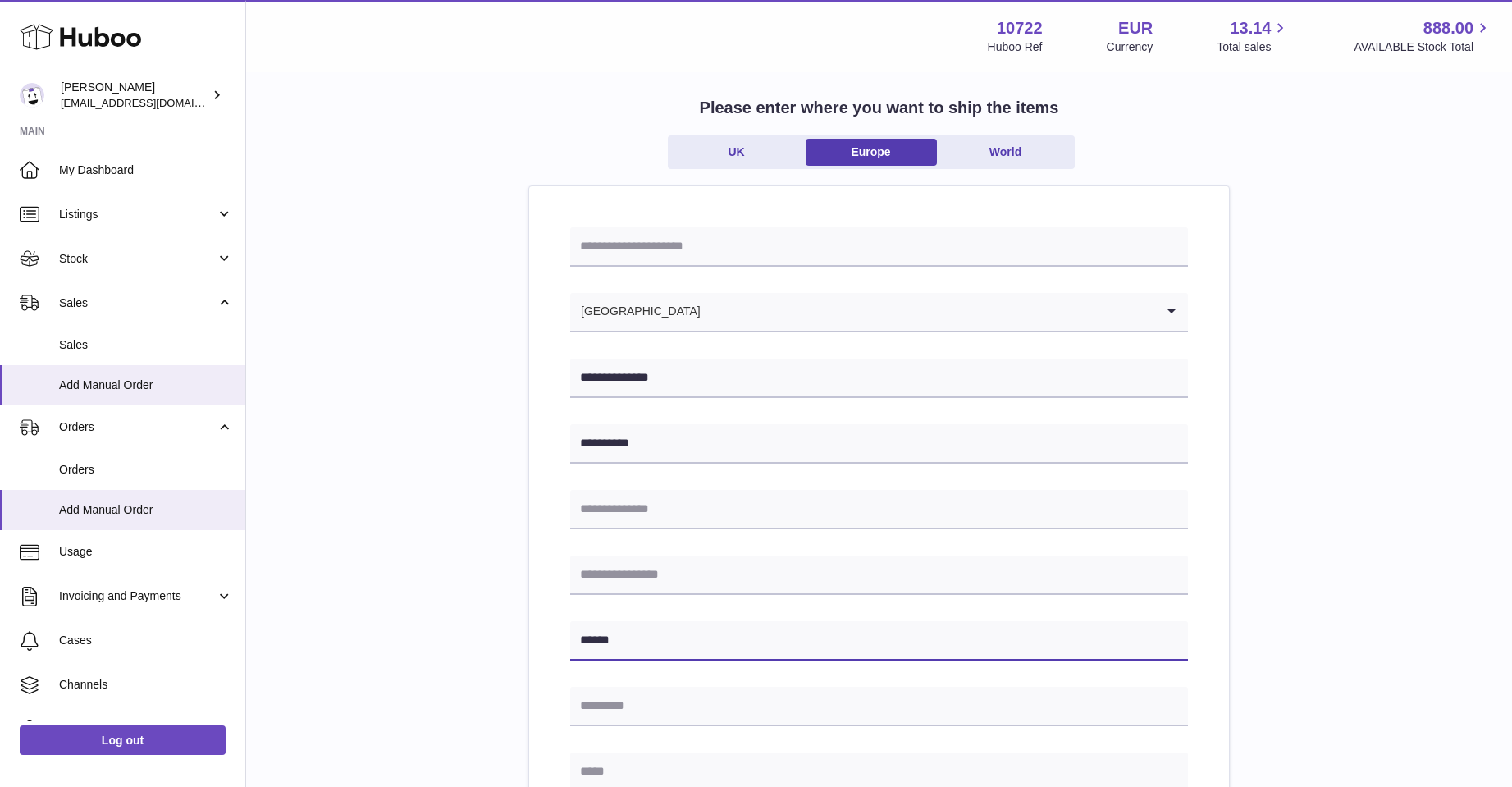
type input "******"
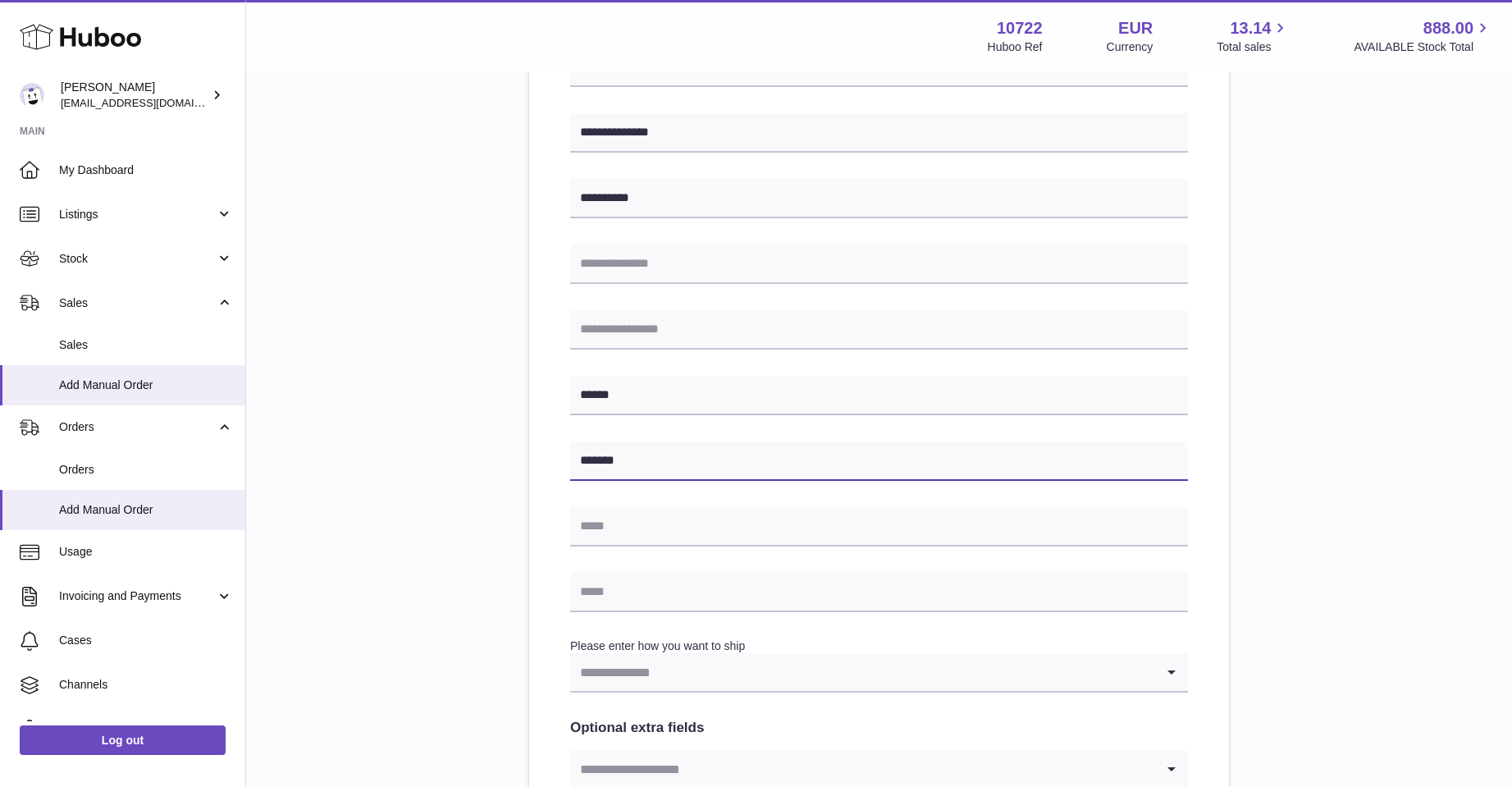
scroll to position [328, 0]
type input "*******"
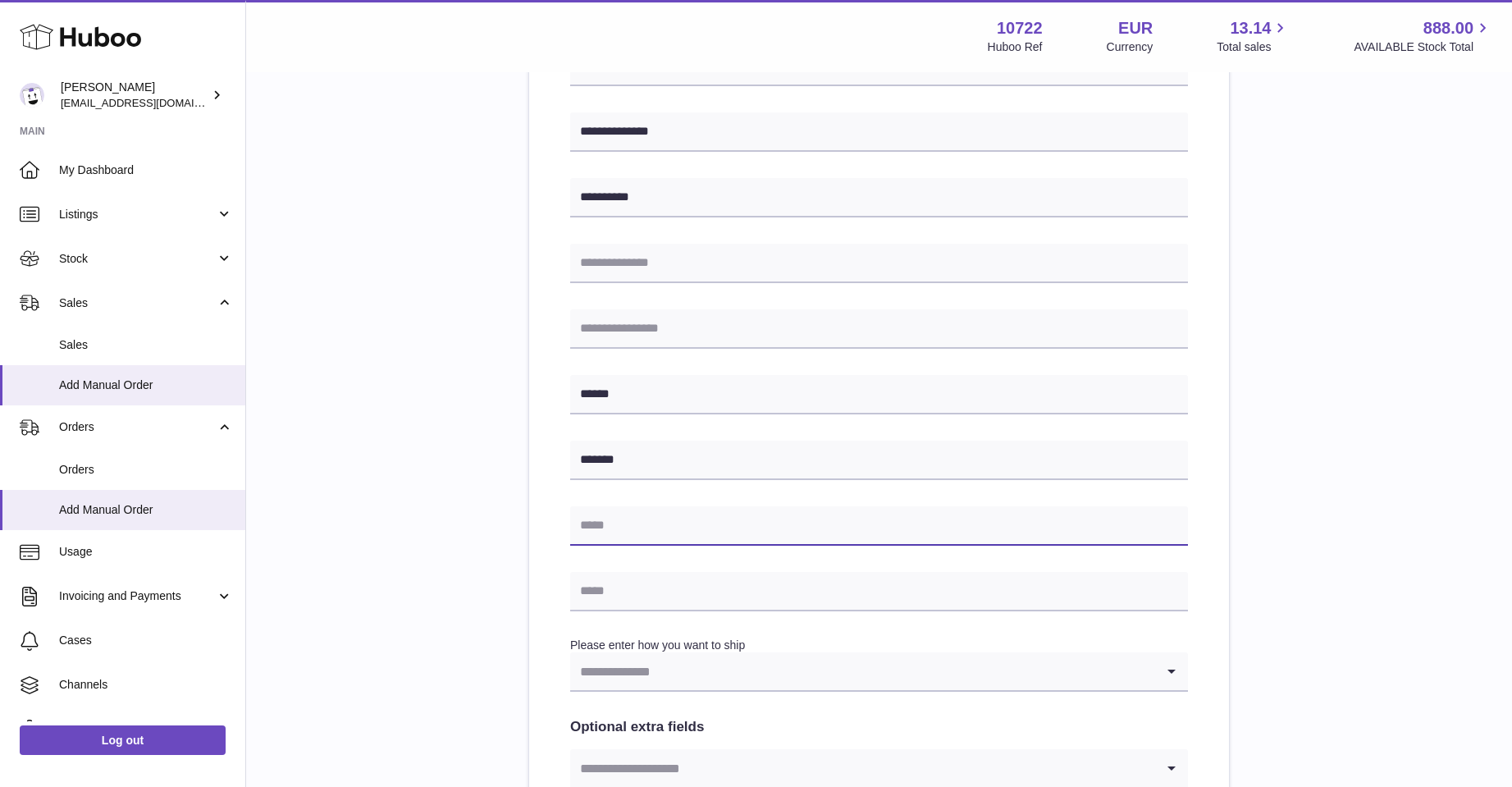
click at [642, 530] on input "text" at bounding box center [880, 526] width 618 height 39
type input "**********"
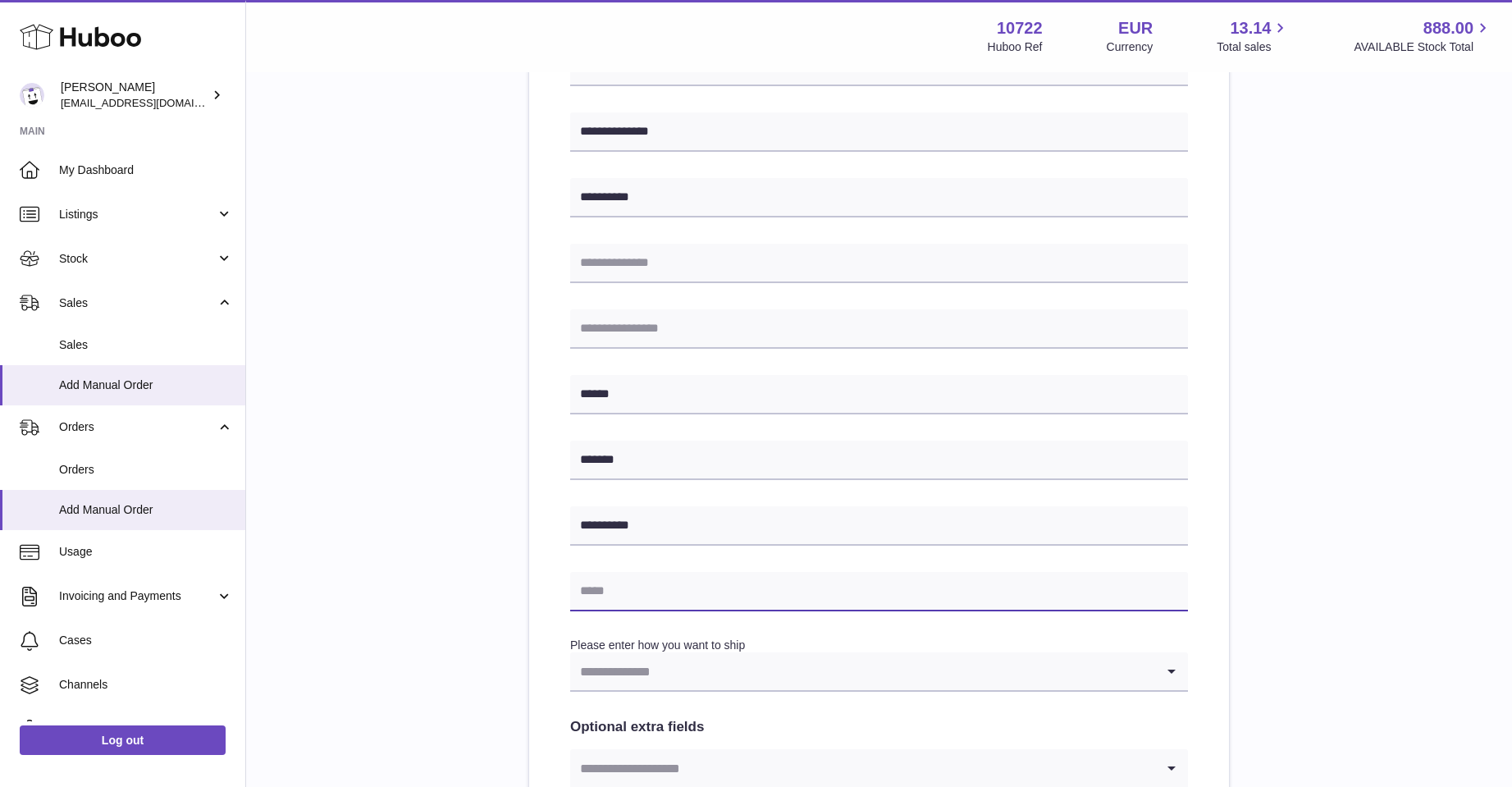
click at [583, 592] on input "text" at bounding box center [880, 592] width 618 height 39
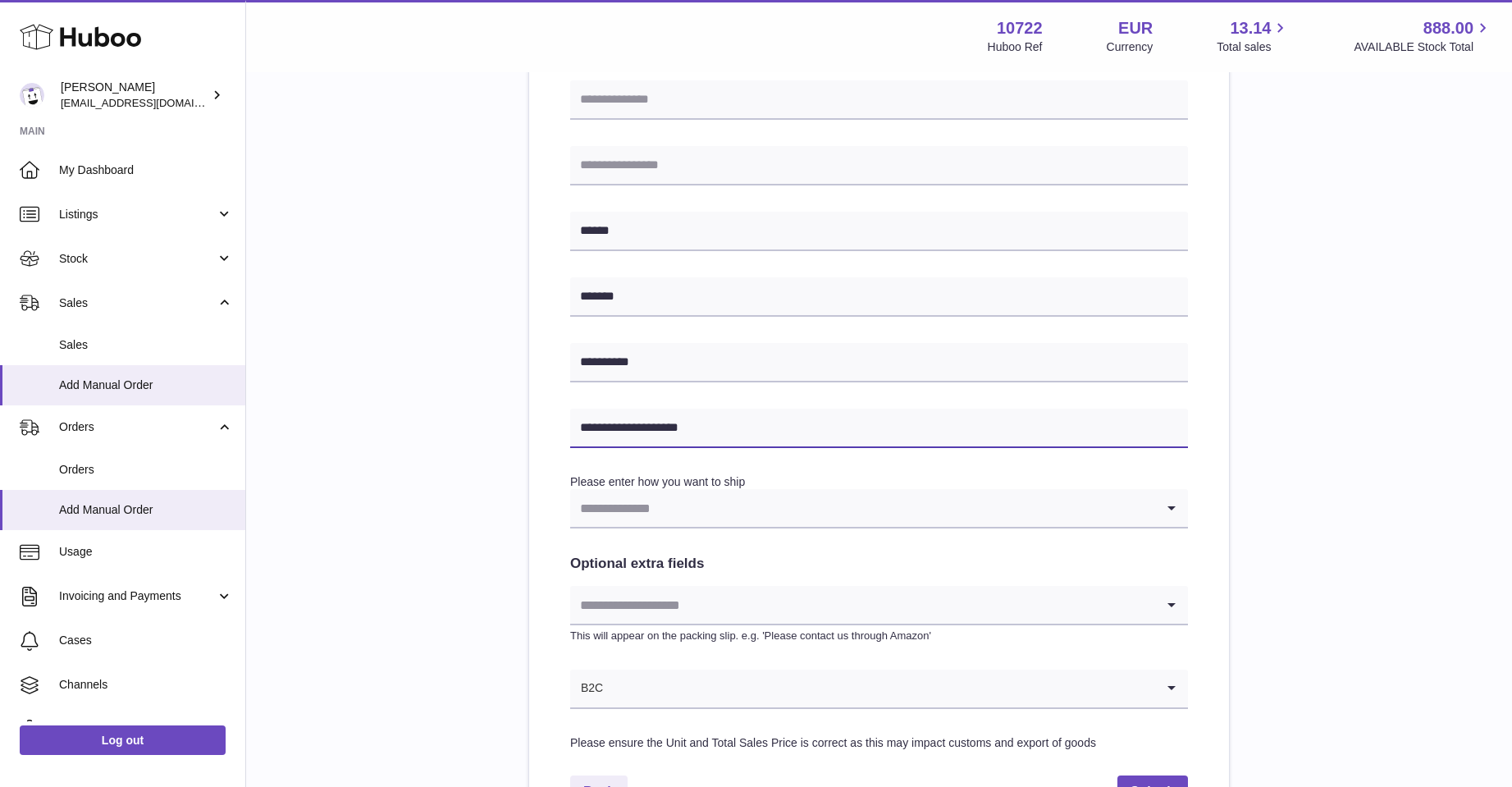
scroll to position [492, 0]
type input "**********"
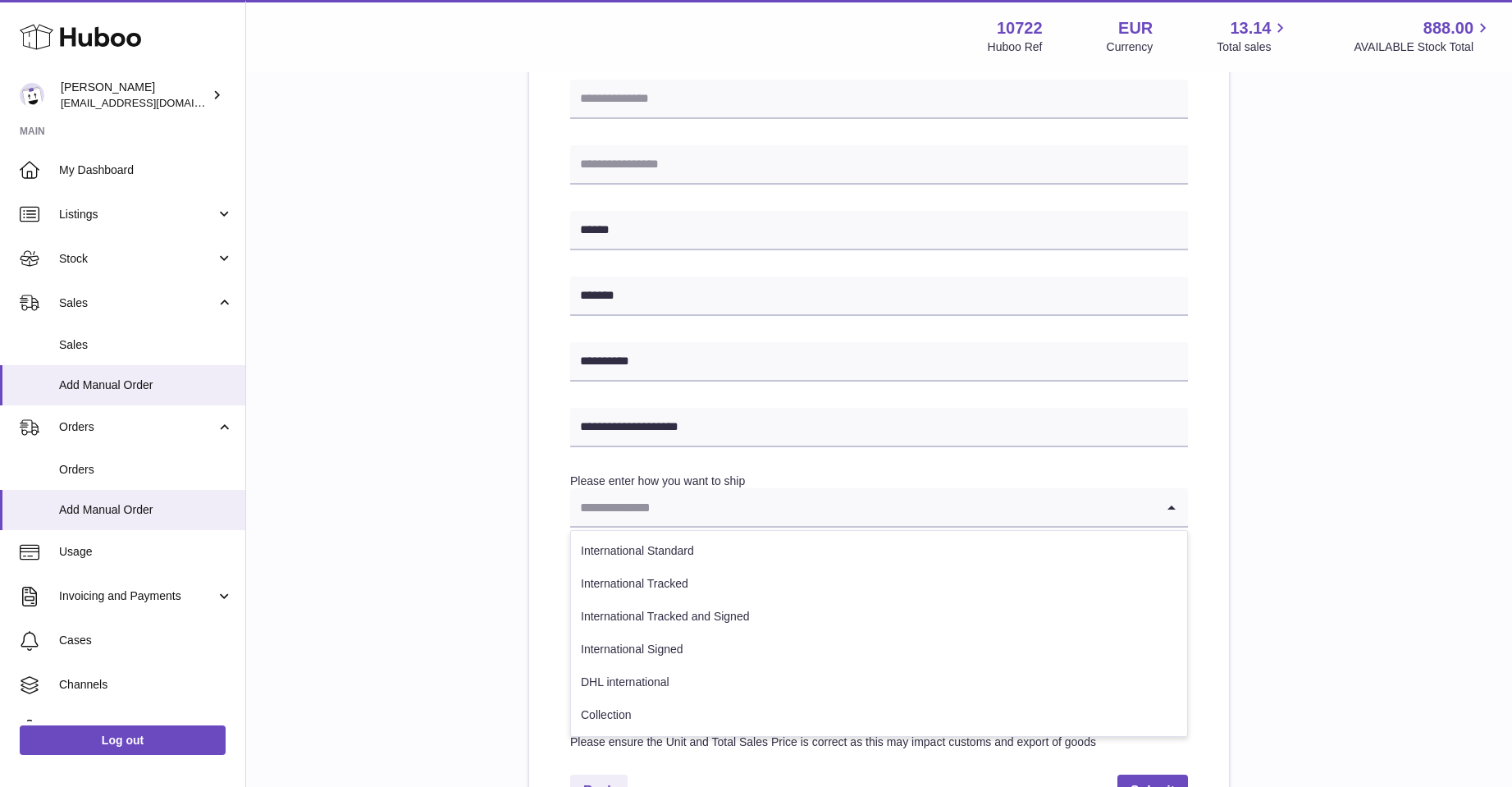
click at [1172, 508] on icon "Search for option" at bounding box center [1171, 506] width 33 height 38
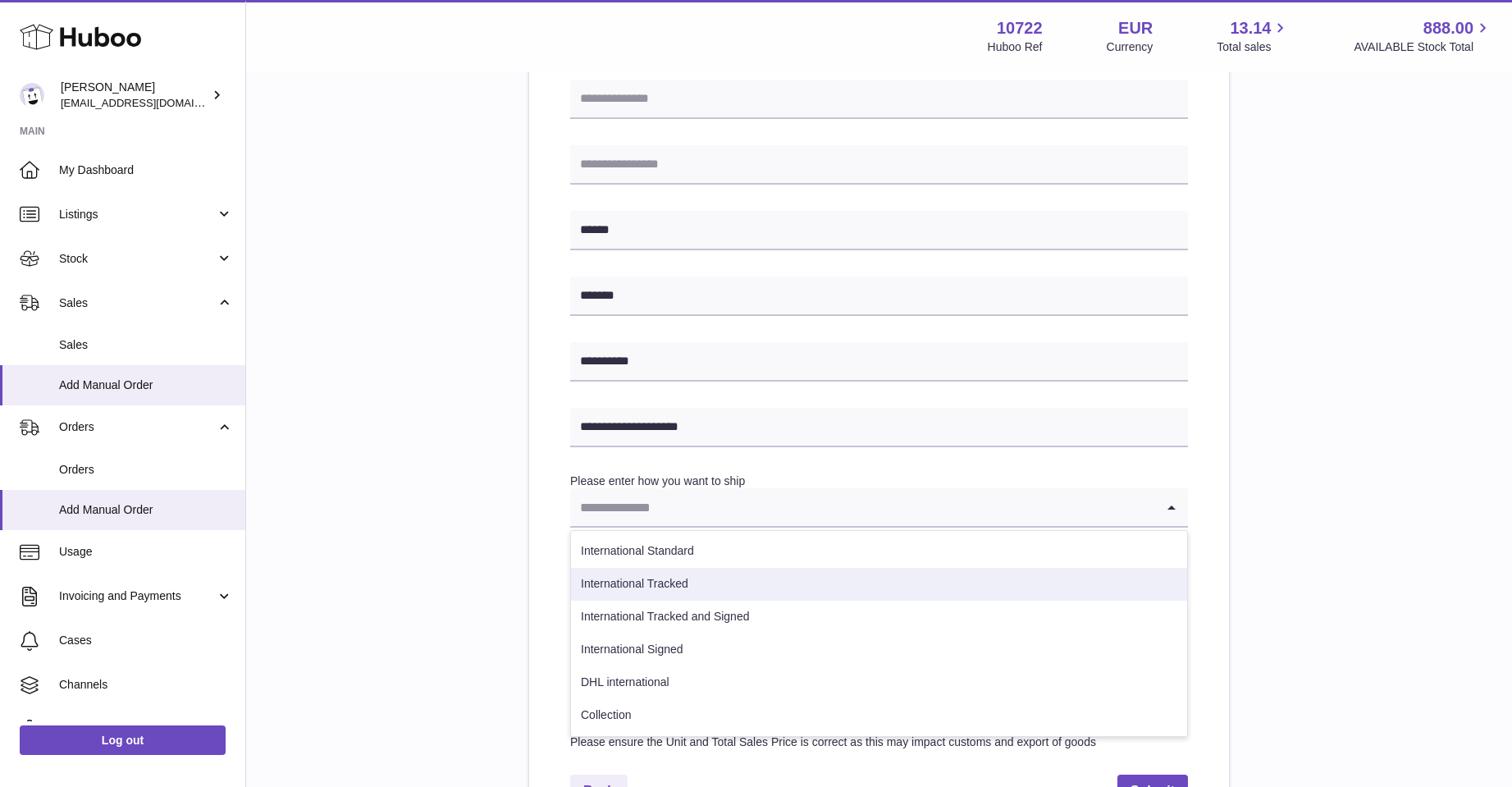
click at [698, 579] on li "International Tracked" at bounding box center [880, 584] width 616 height 33
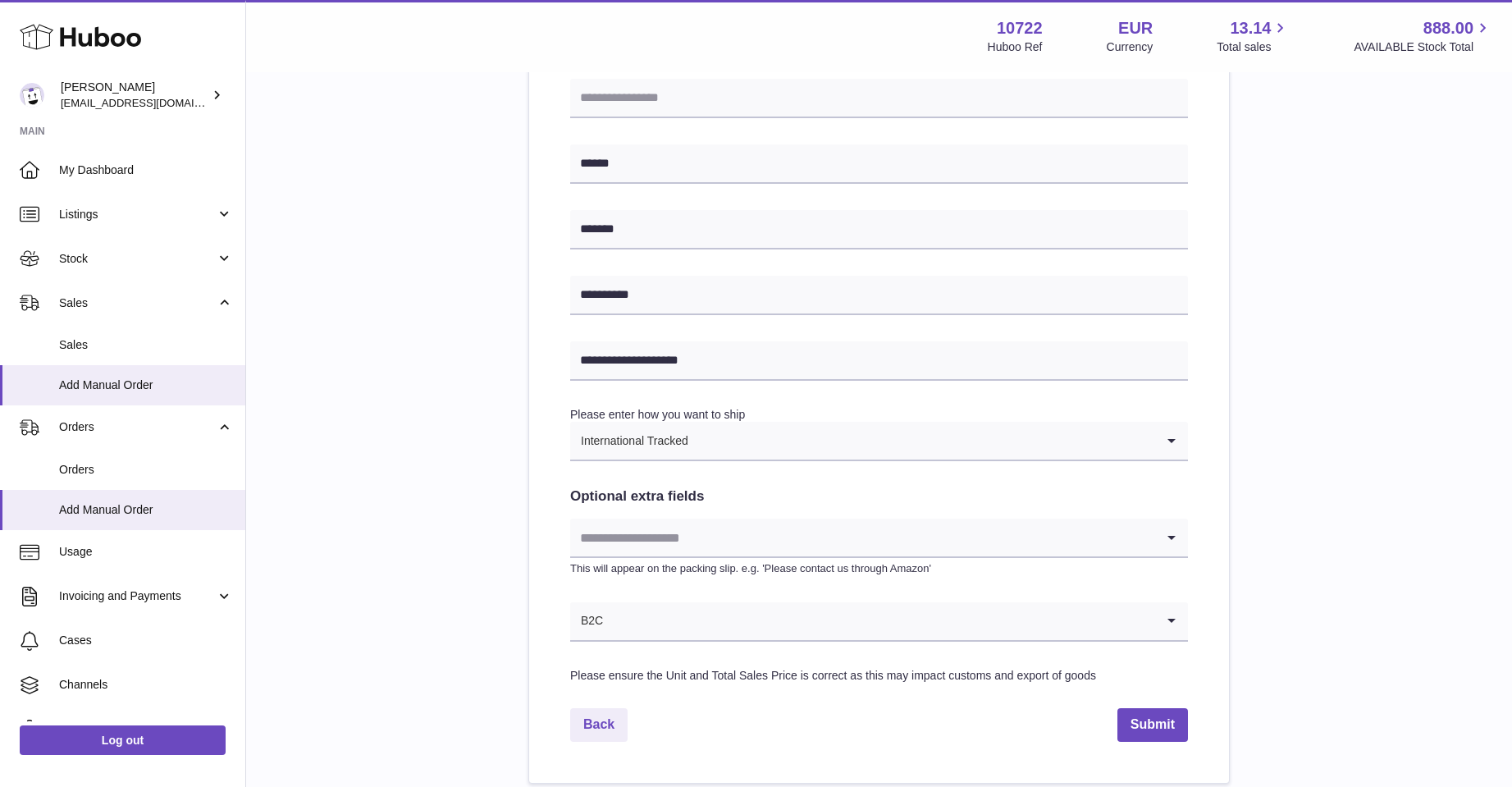
scroll to position [657, 0]
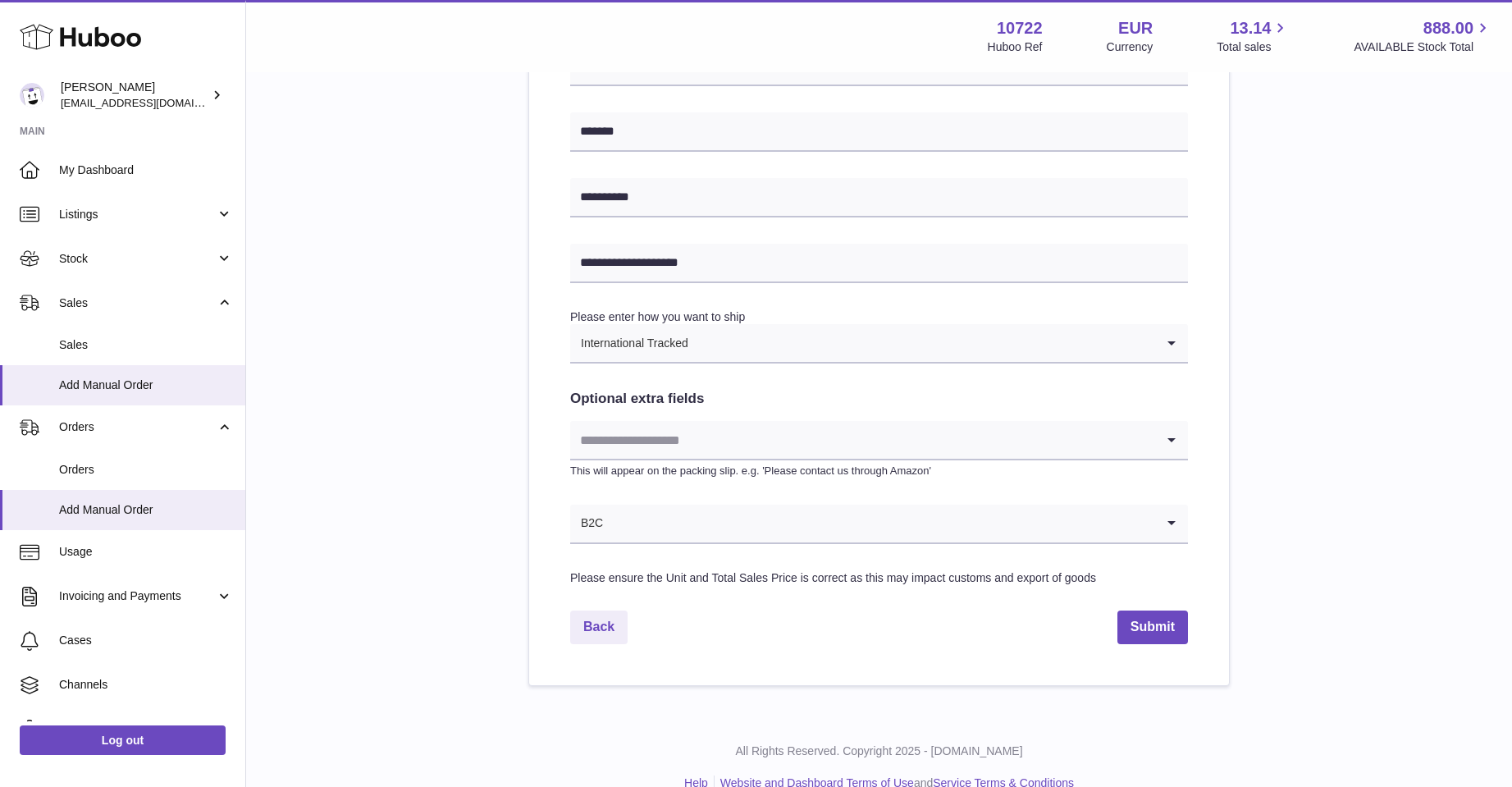
click at [1176, 444] on icon "Search for option" at bounding box center [1171, 439] width 33 height 38
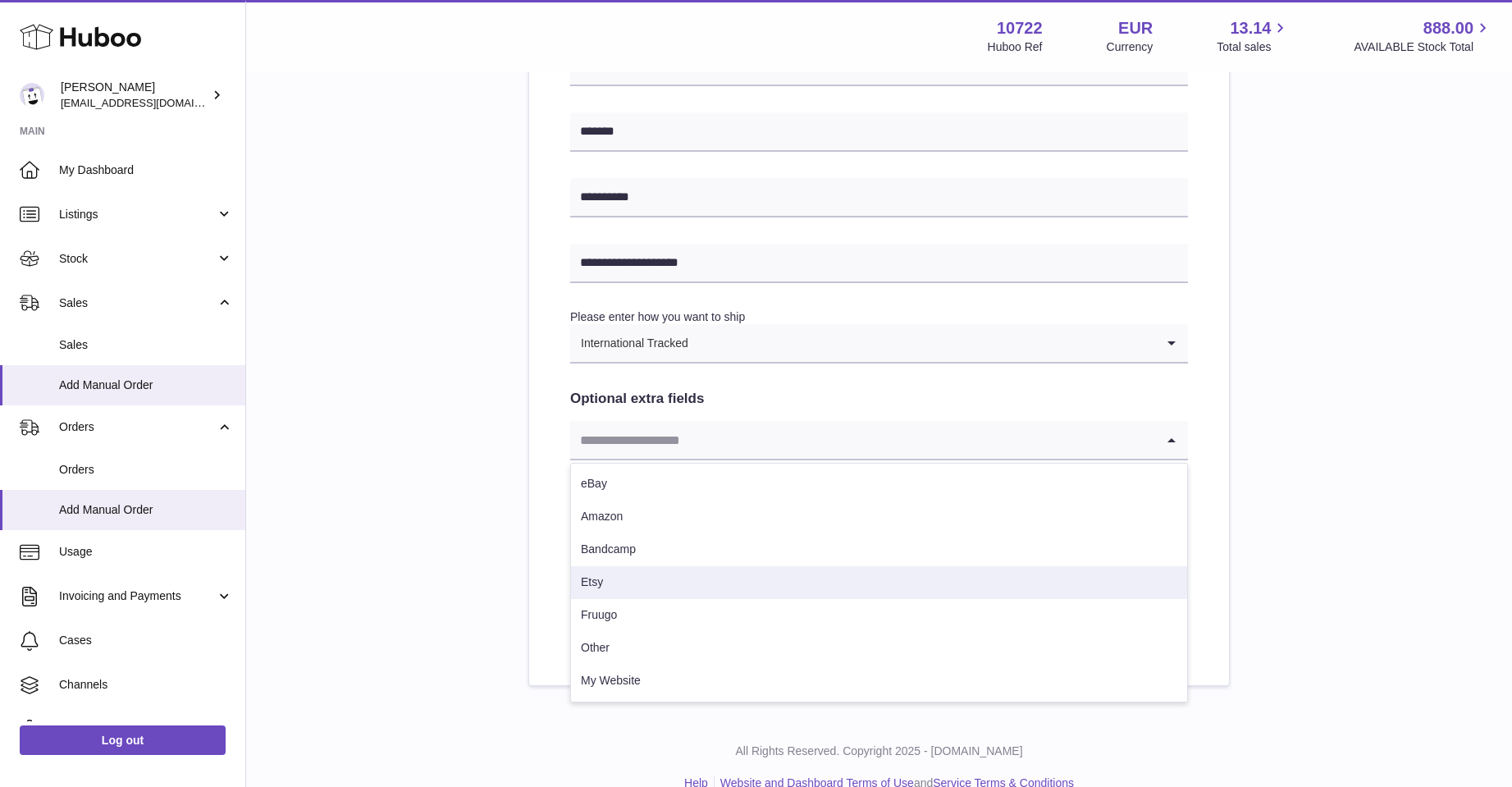
scroll to position [684, 0]
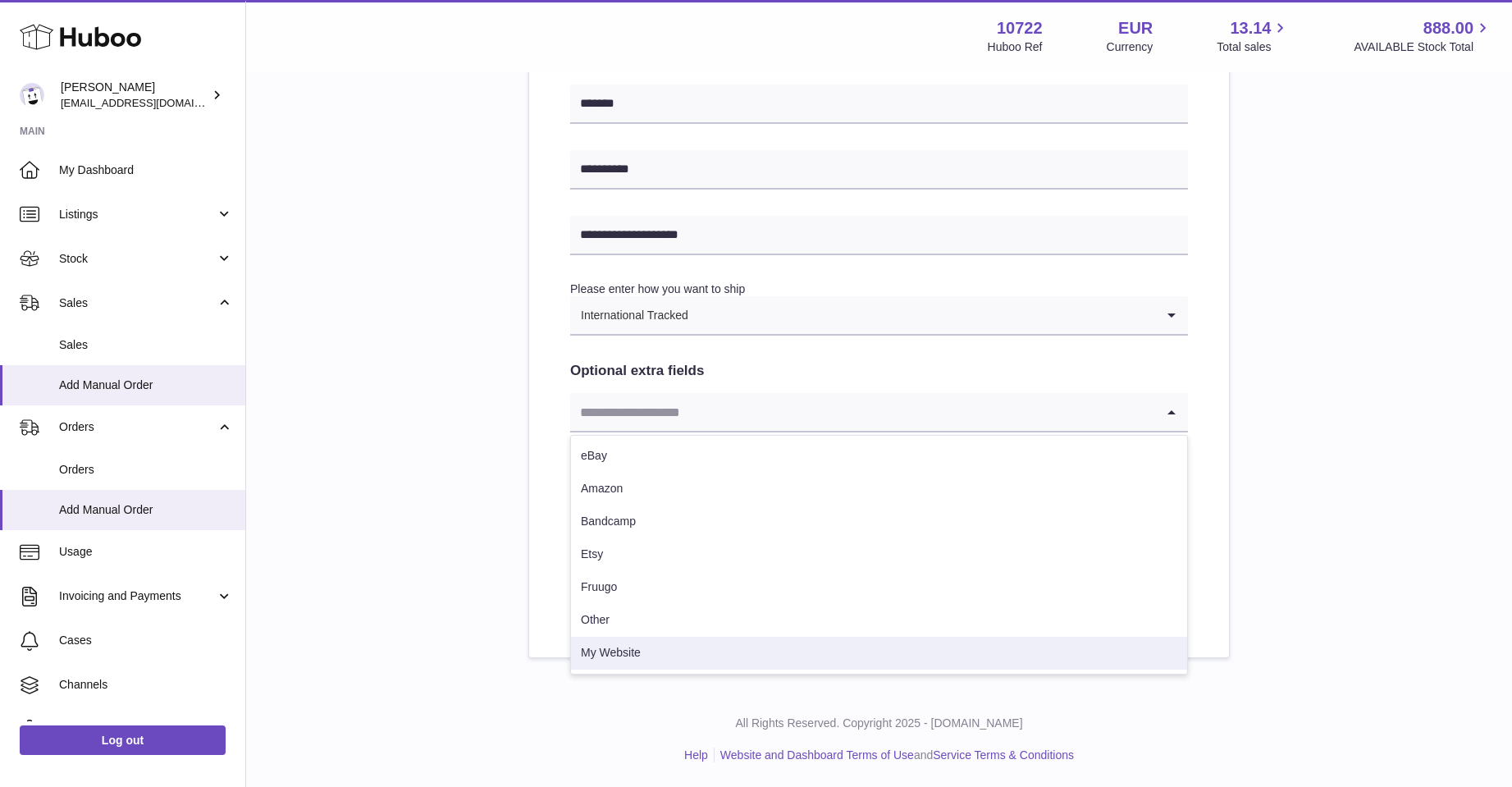
click at [593, 649] on li "My Website" at bounding box center [880, 652] width 616 height 33
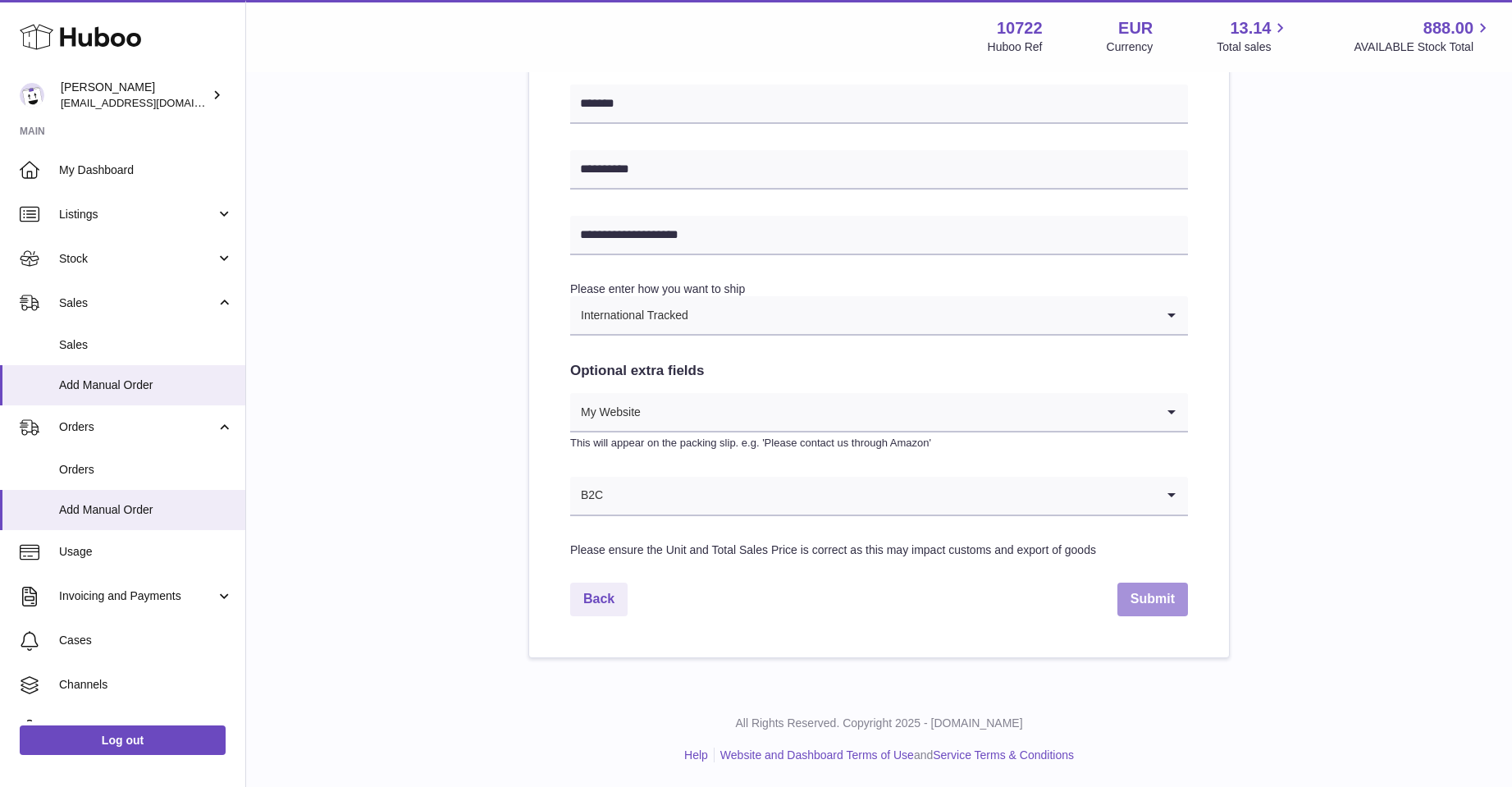
click at [1158, 595] on button "Submit" at bounding box center [1153, 599] width 70 height 33
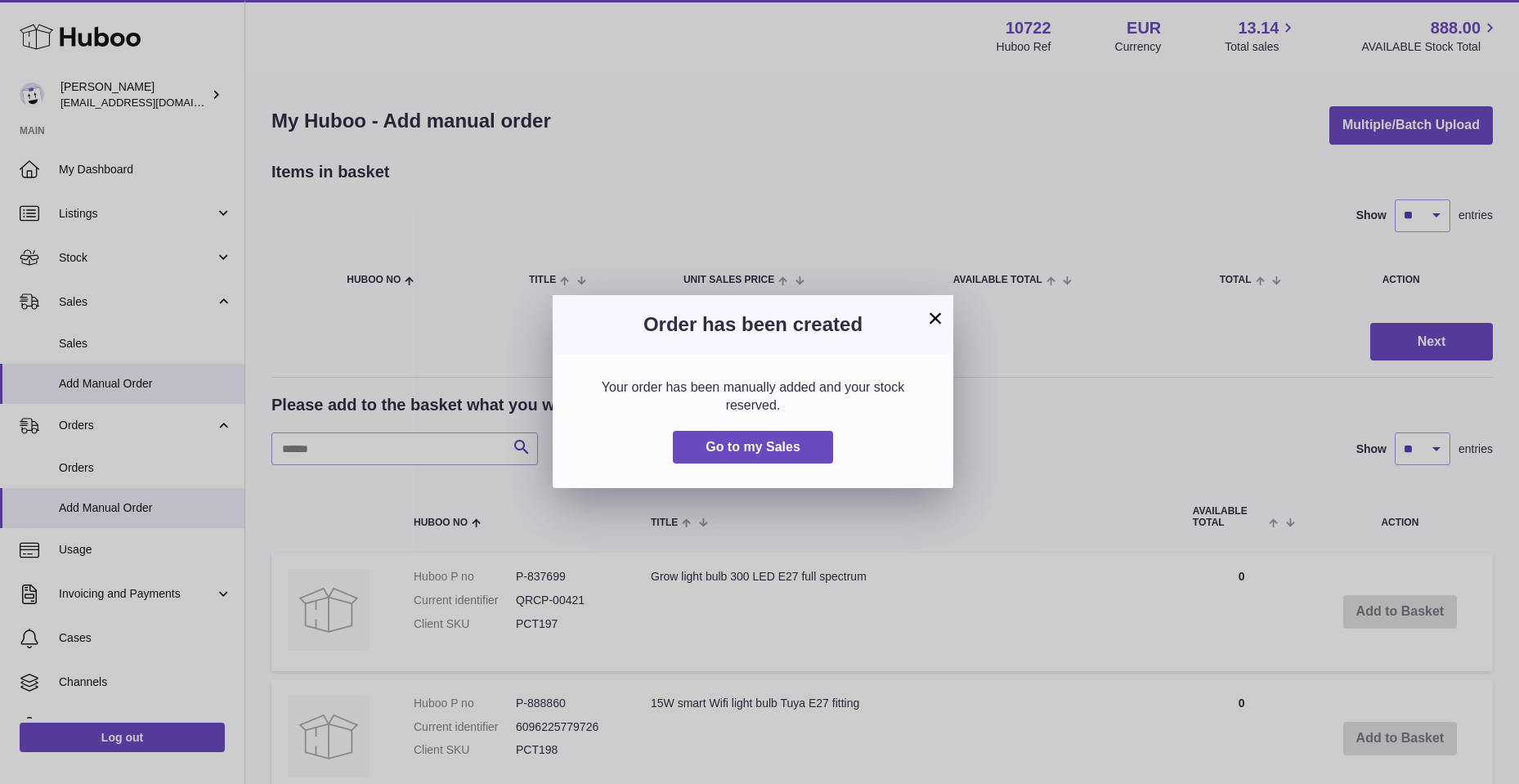
click at [770, 427] on div "Your order has been manually added and your stock reserved. Go to my Sales" at bounding box center [752, 420] width 400 height 134
click at [768, 442] on span "Go to my Sales" at bounding box center [753, 446] width 95 height 14
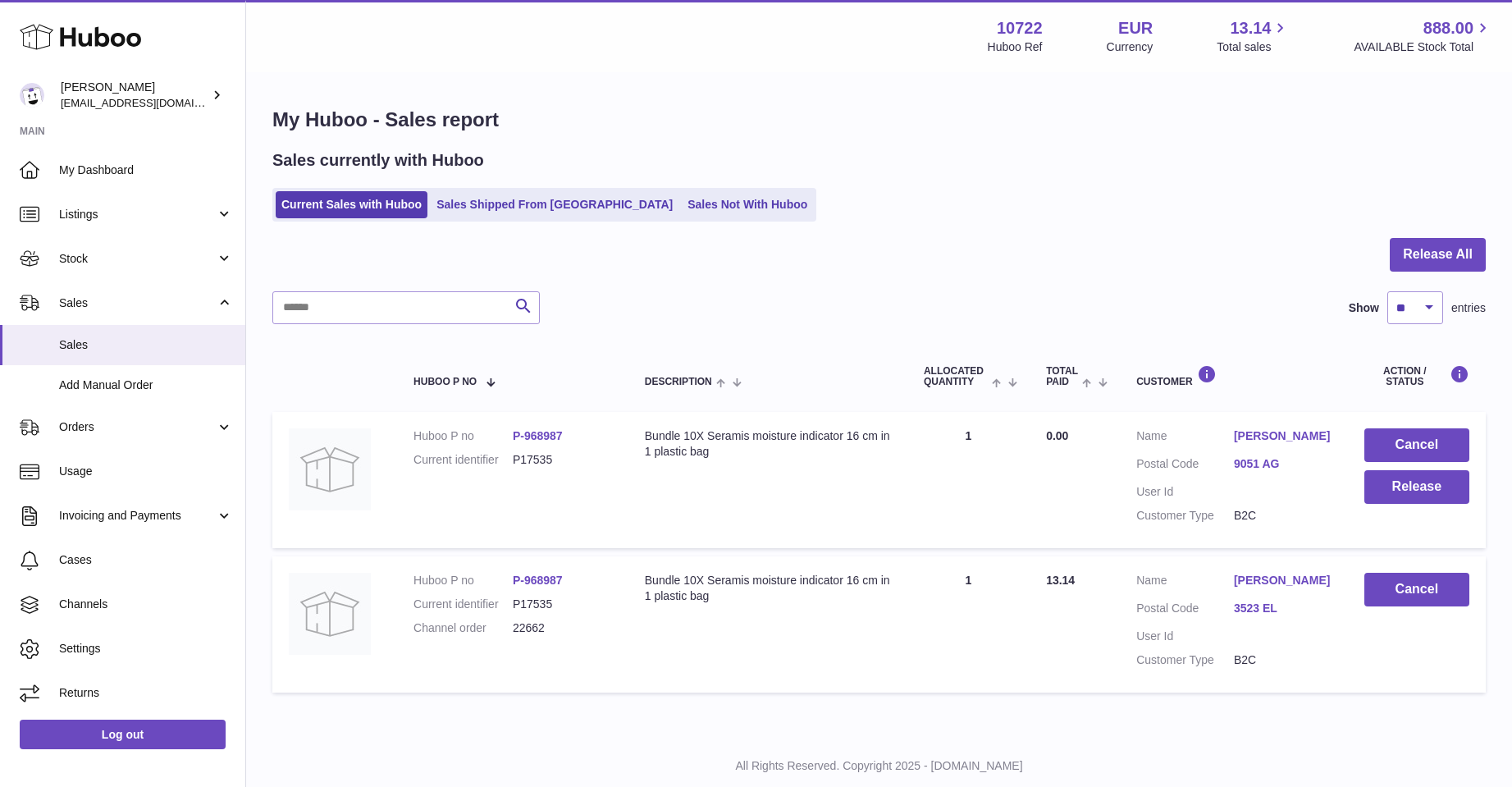
click at [1254, 437] on link "[PERSON_NAME]" at bounding box center [1282, 436] width 98 height 16
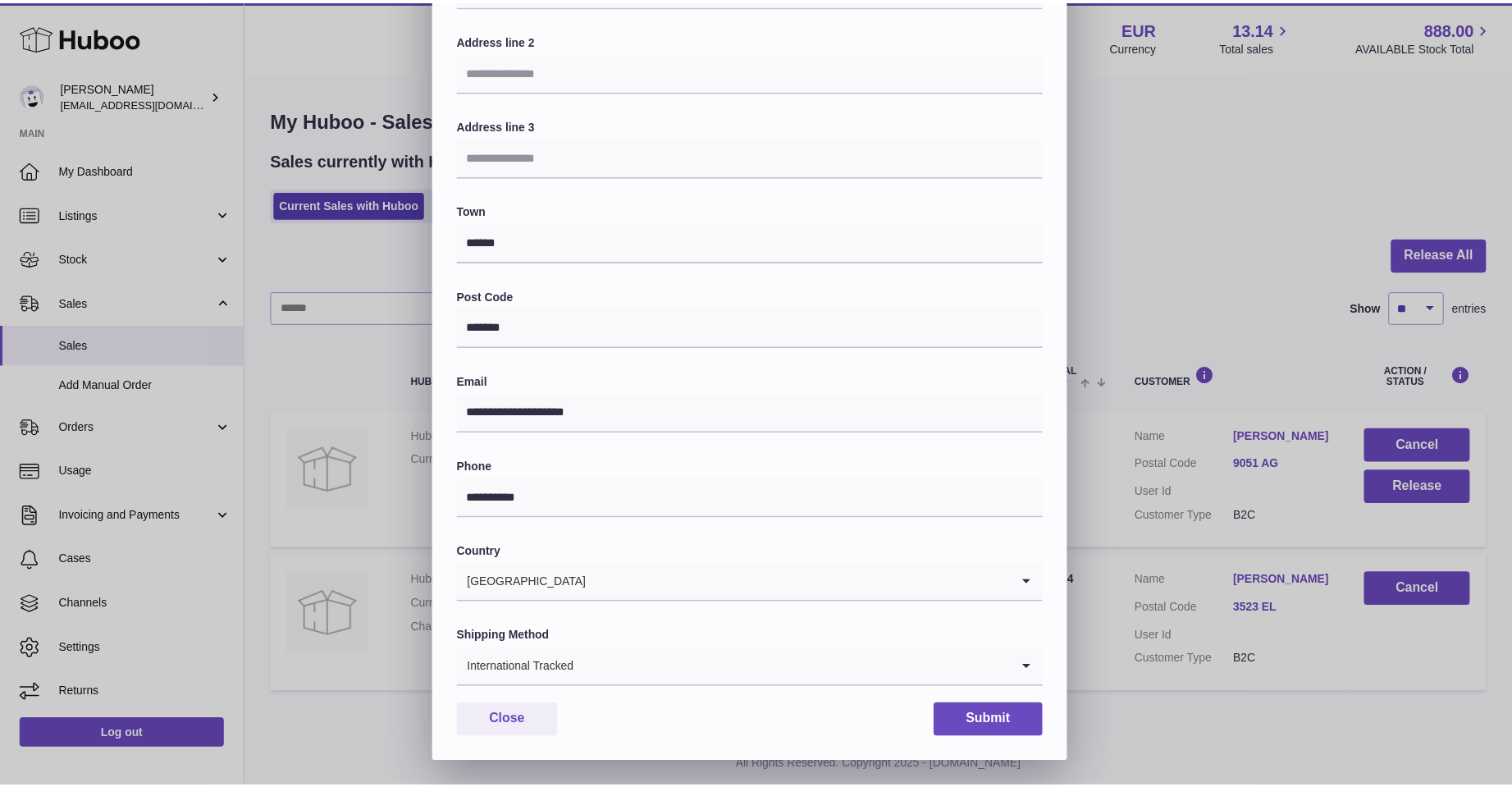
scroll to position [247, 0]
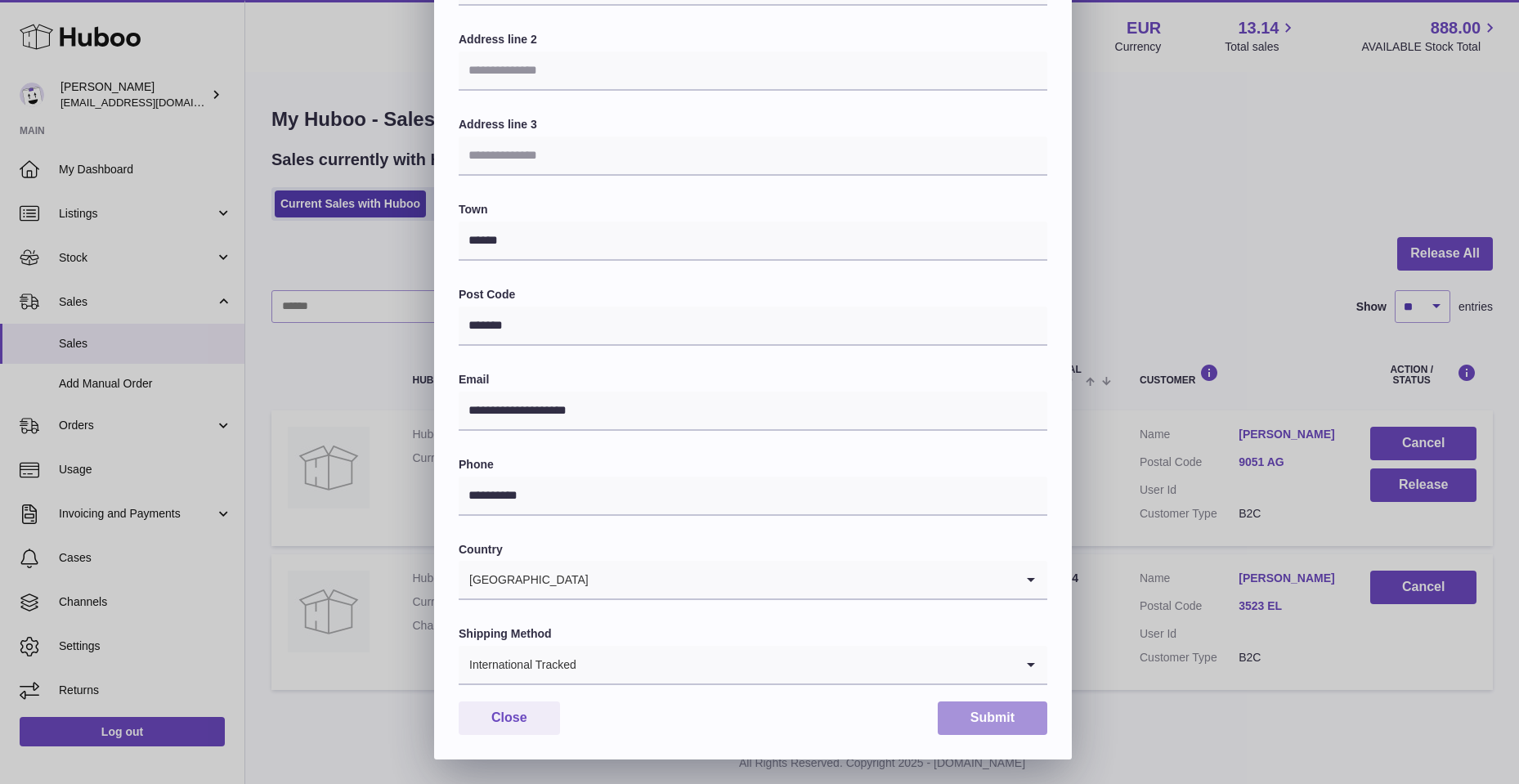
click at [988, 725] on button "Submit" at bounding box center [993, 718] width 110 height 33
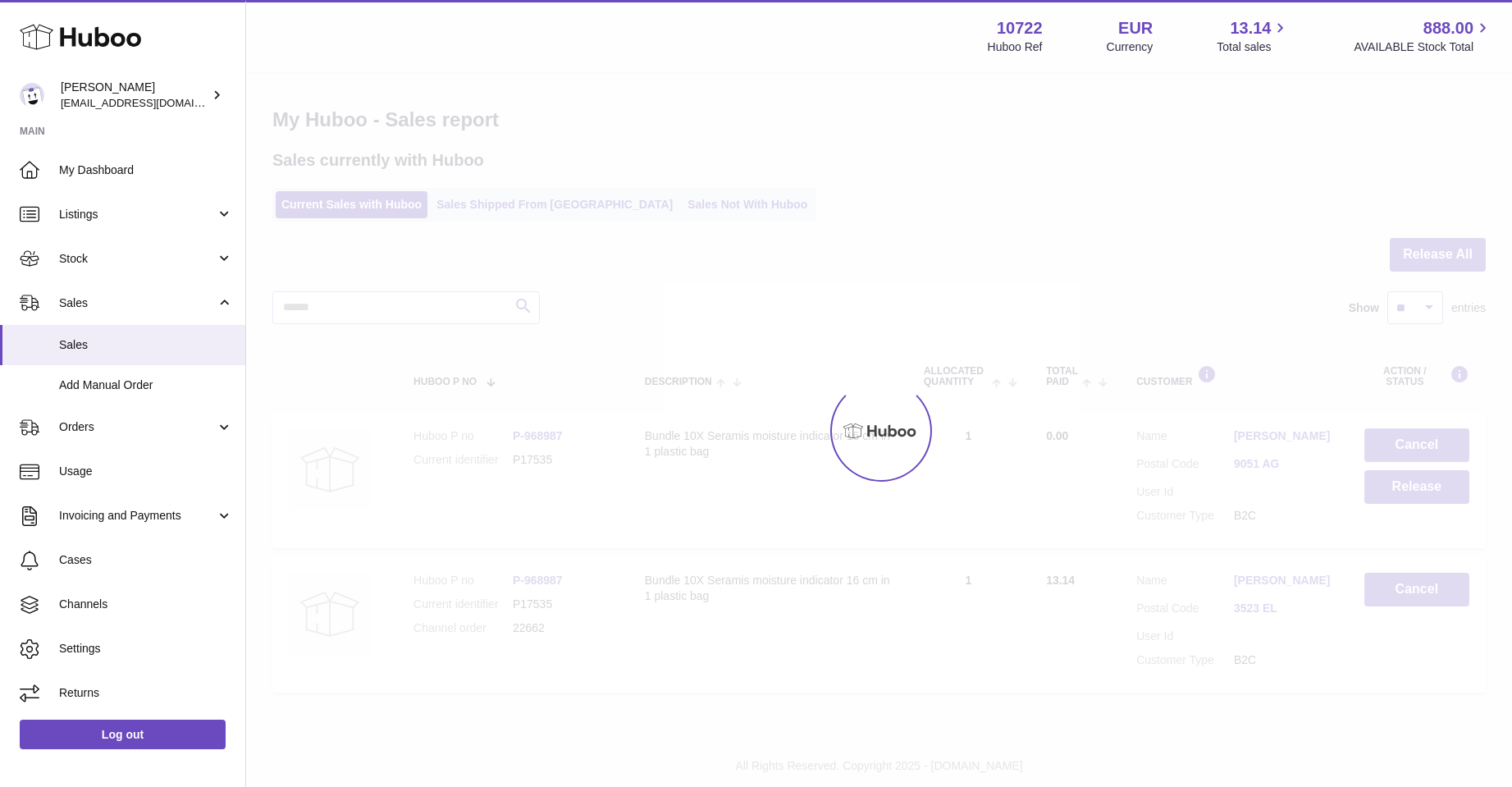
scroll to position [0, 0]
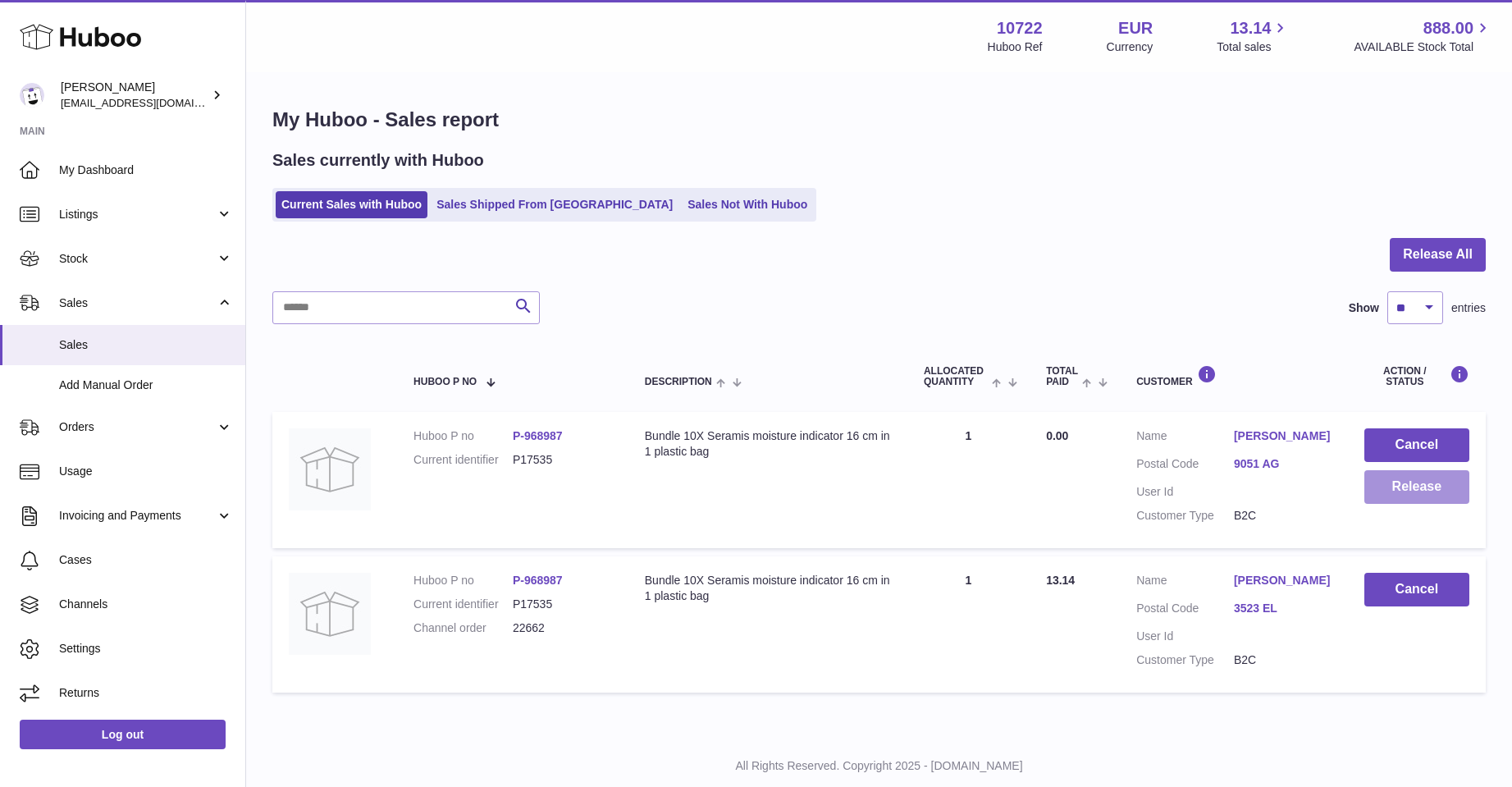
click at [1413, 486] on button "Release" at bounding box center [1417, 487] width 105 height 33
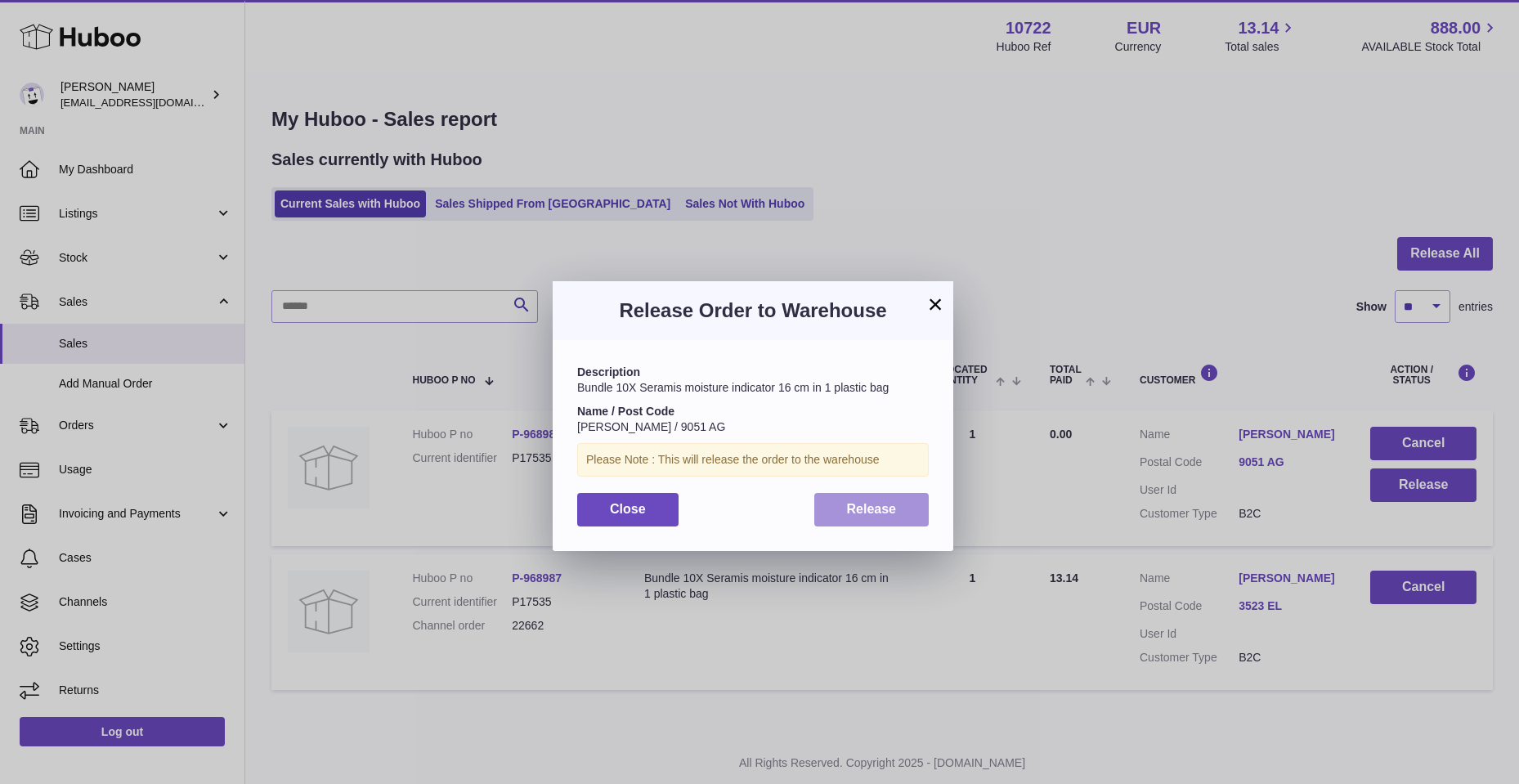
click at [836, 511] on button "Release" at bounding box center [871, 509] width 115 height 33
